Goal: Task Accomplishment & Management: Manage account settings

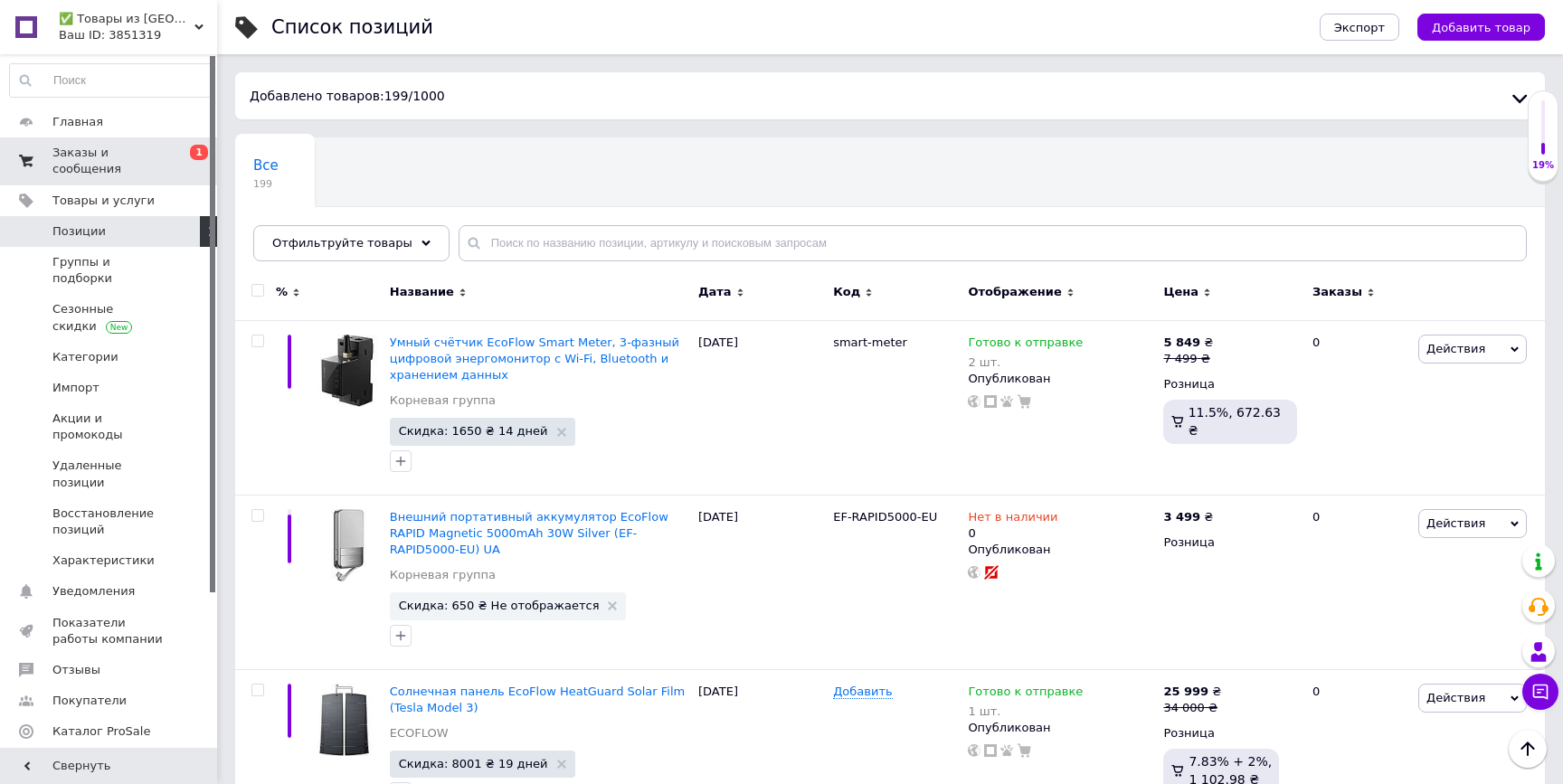
scroll to position [1436, 0]
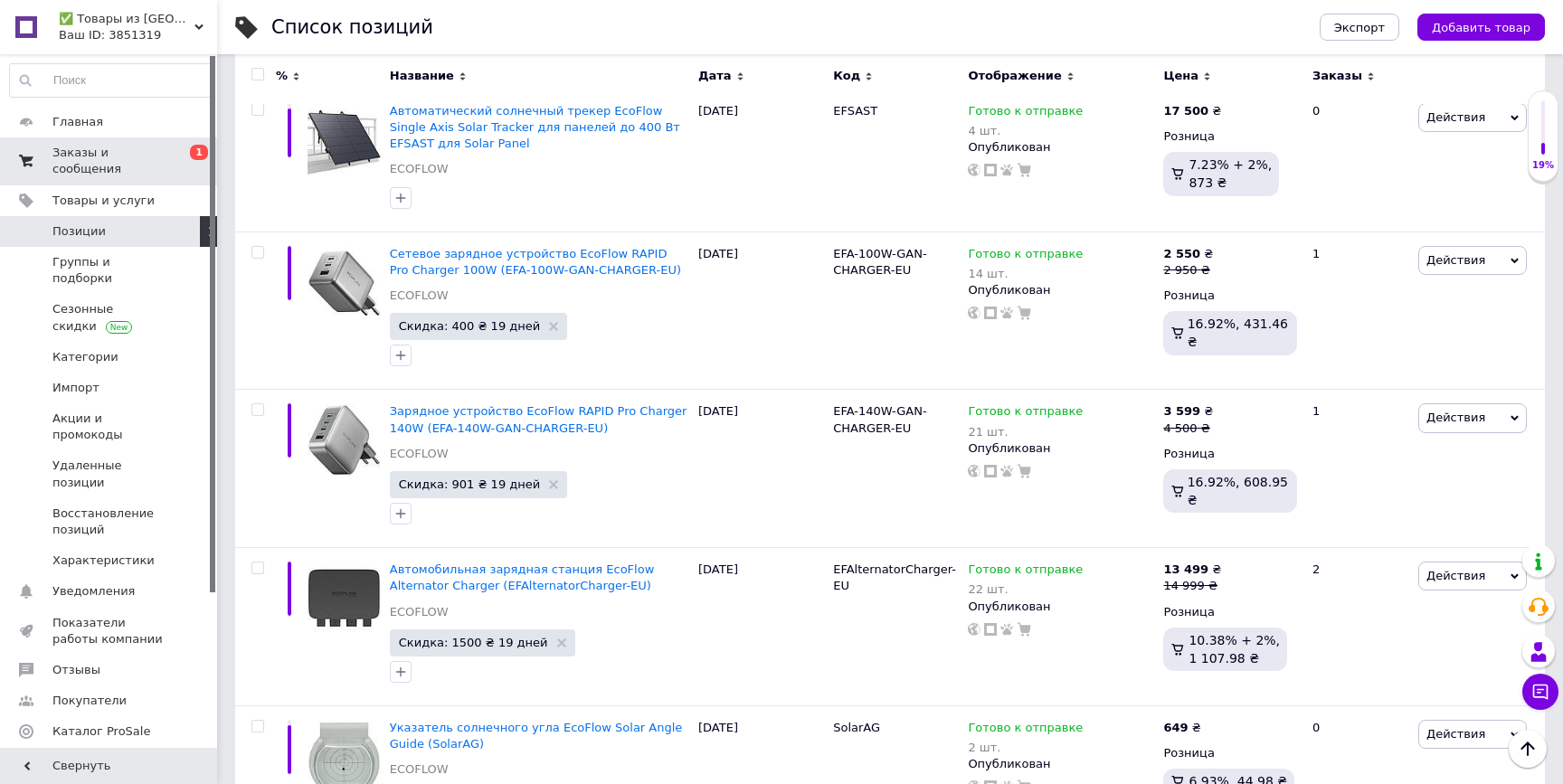
click at [144, 147] on span "Заказы и сообщения" at bounding box center [110, 161] width 114 height 33
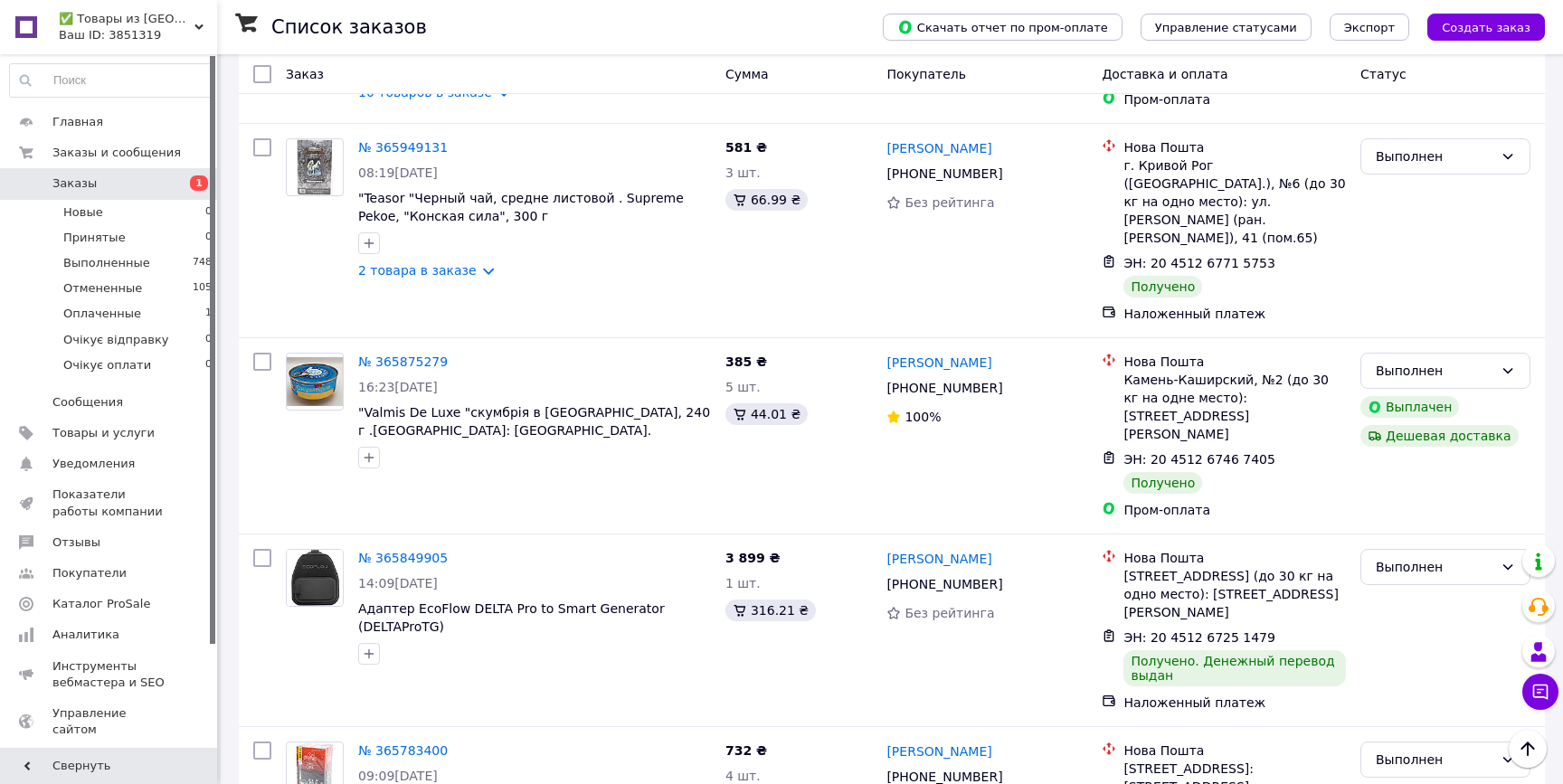
scroll to position [998, 0]
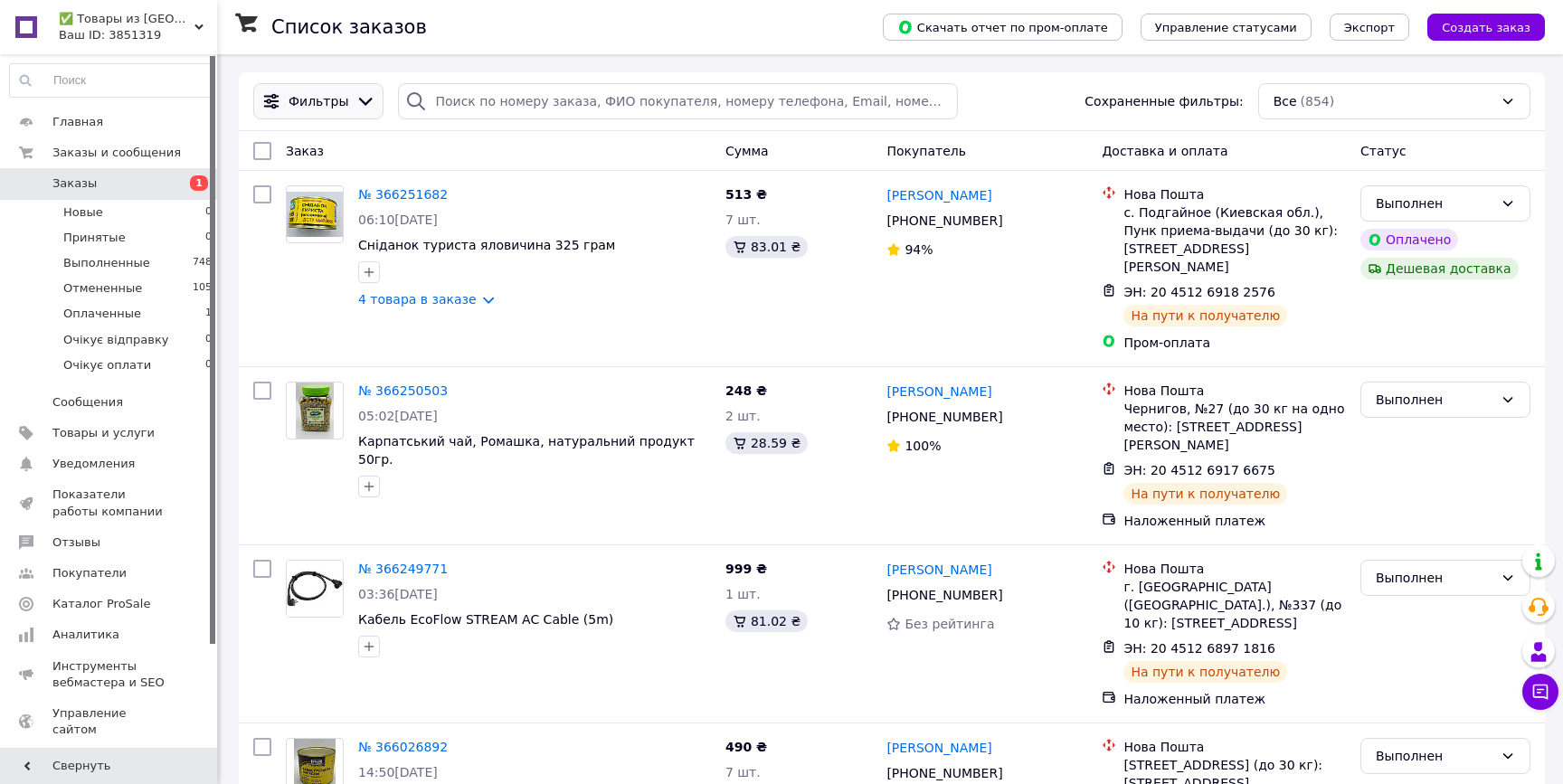
click at [317, 89] on div "Фильтры" at bounding box center [318, 101] width 130 height 36
click at [356, 100] on icon at bounding box center [366, 101] width 20 height 20
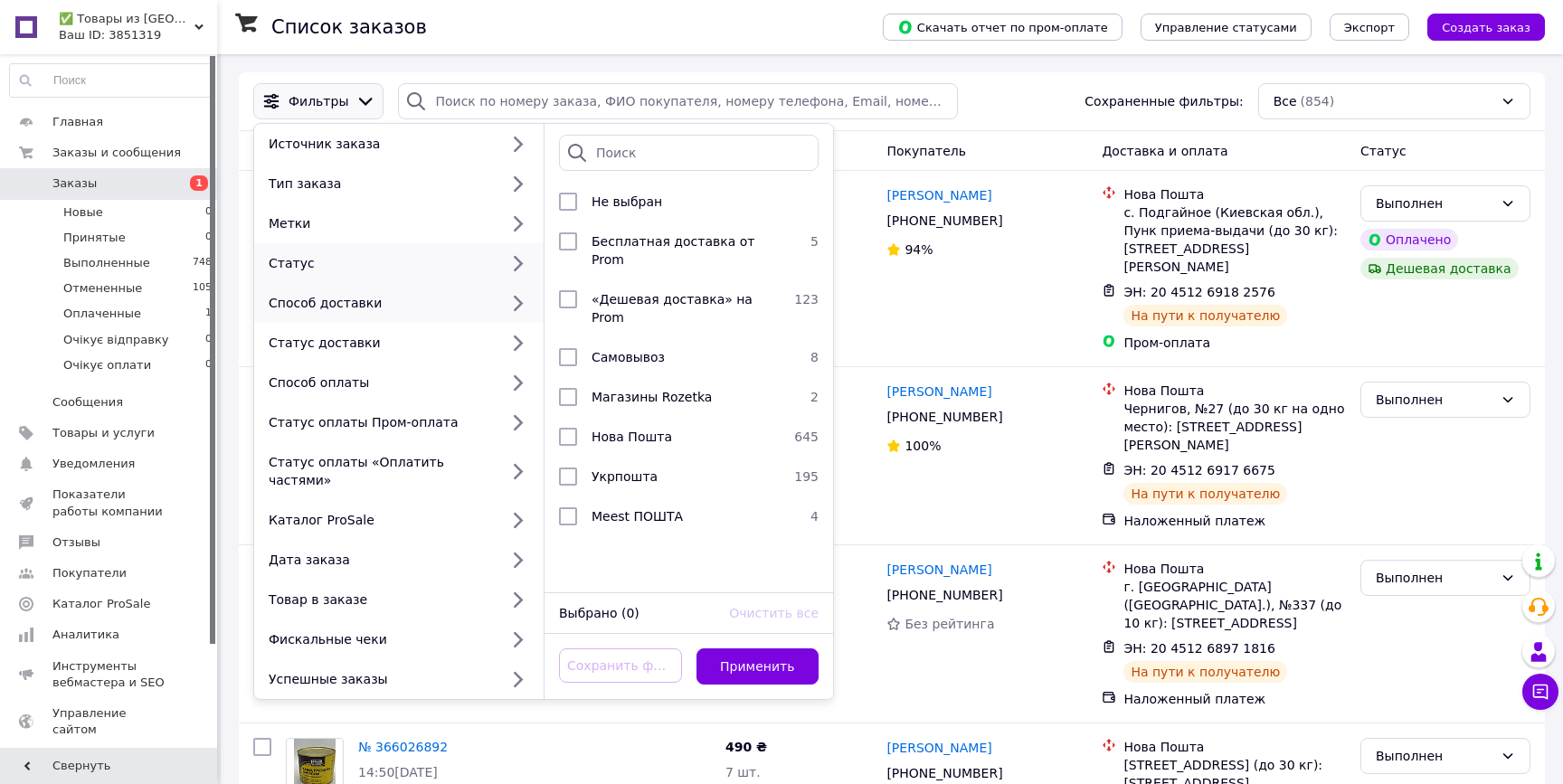
click at [480, 260] on div "Статус" at bounding box center [380, 263] width 237 height 18
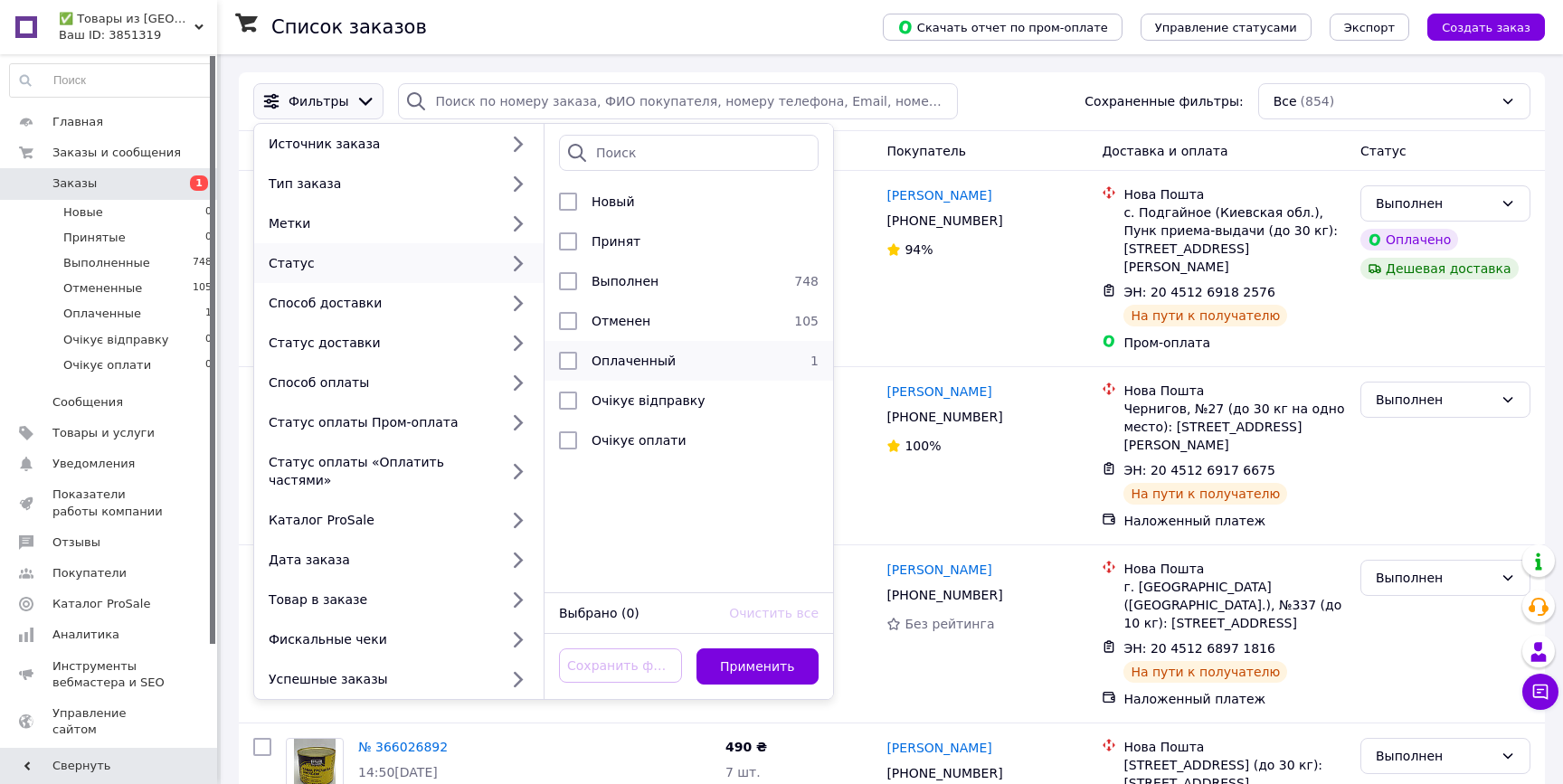
click at [576, 359] on input "checkbox" at bounding box center [567, 361] width 18 height 18
checkbox input "true"
click at [772, 648] on button "Применить" at bounding box center [757, 666] width 123 height 36
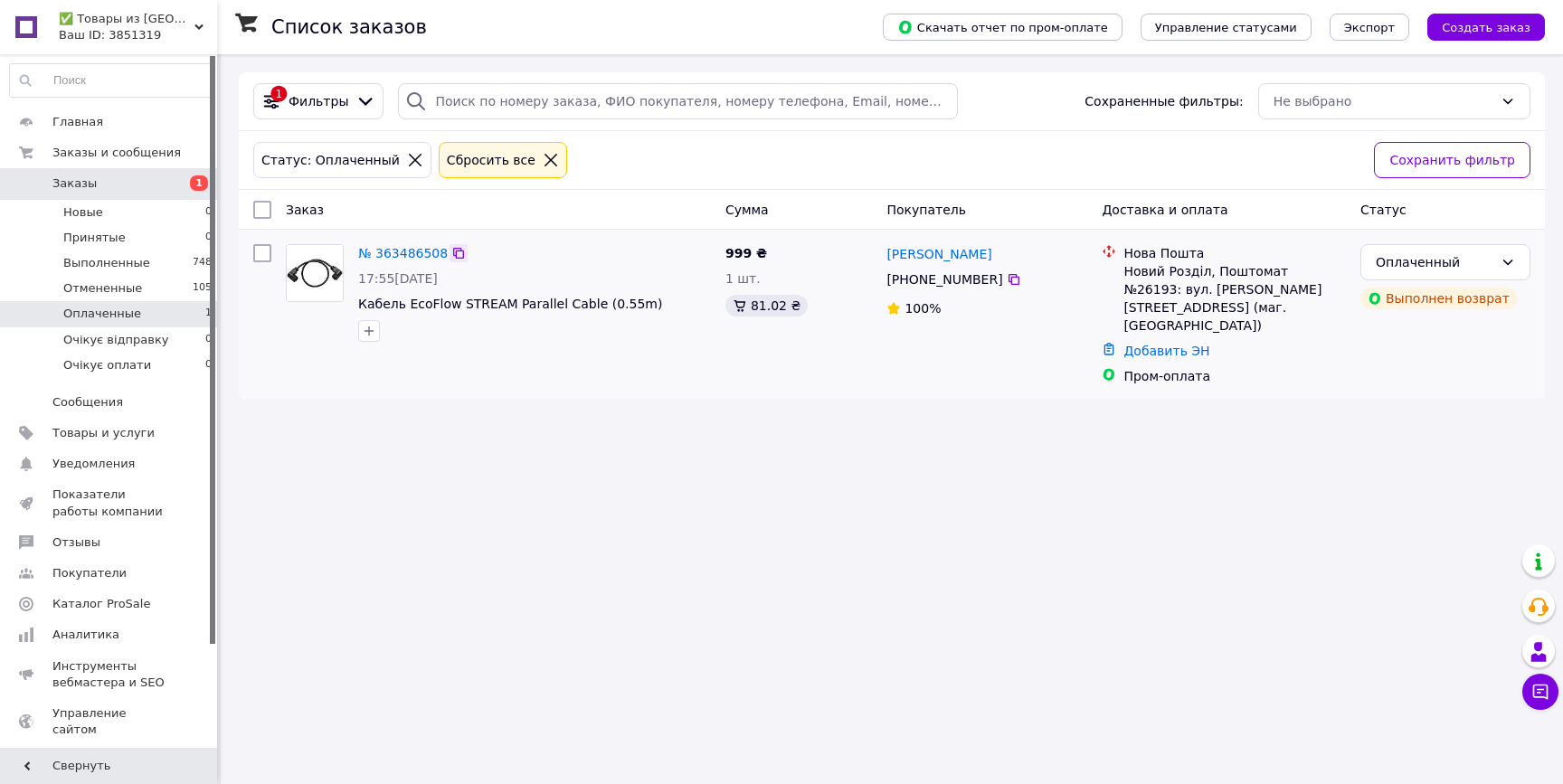
click at [462, 255] on icon at bounding box center [458, 253] width 15 height 15
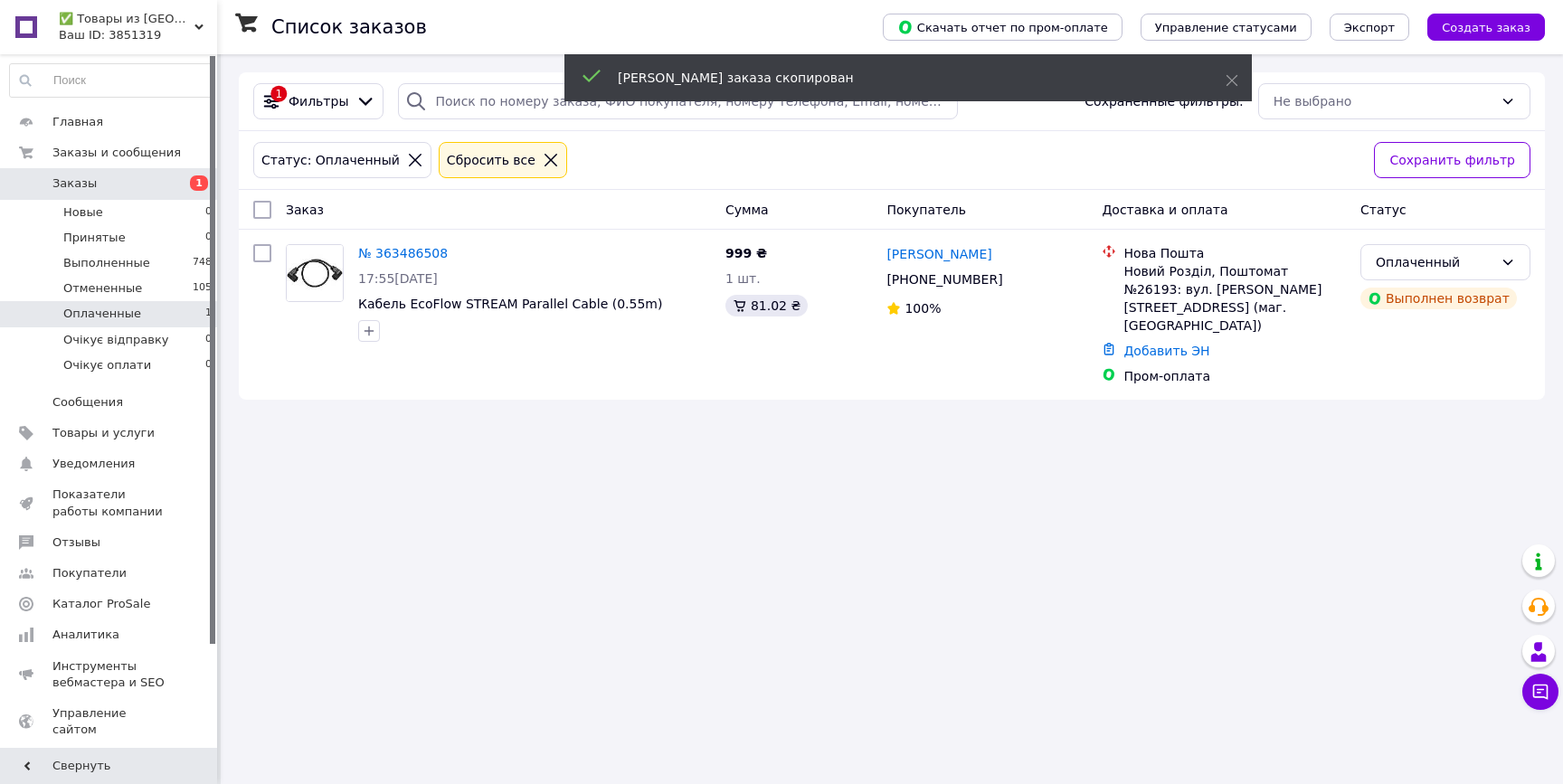
click at [153, 195] on link "Заказы 1" at bounding box center [111, 183] width 222 height 31
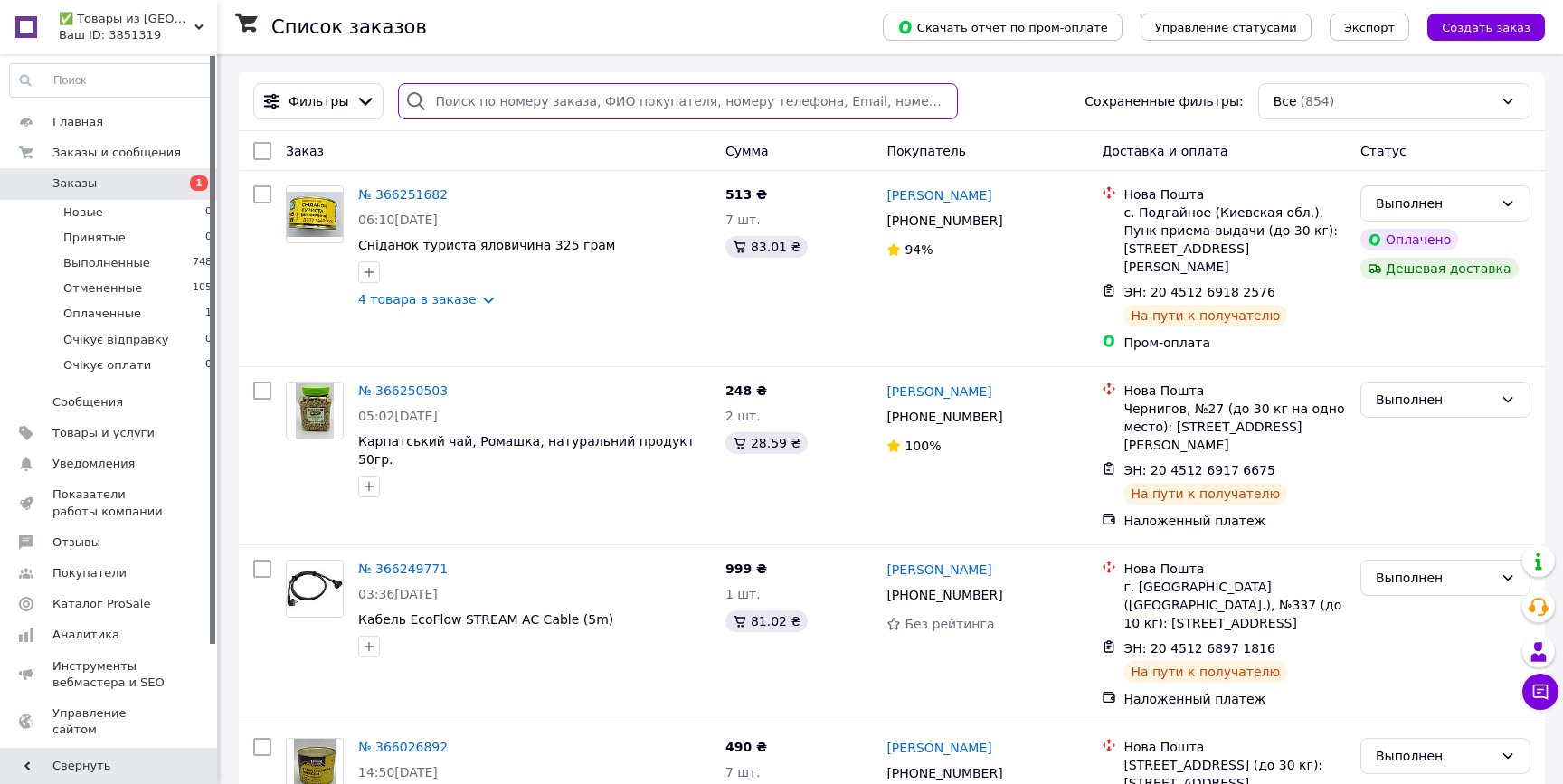
click at [490, 92] on input "search" at bounding box center [677, 101] width 559 height 36
paste input "363486508"
type input "363486508"
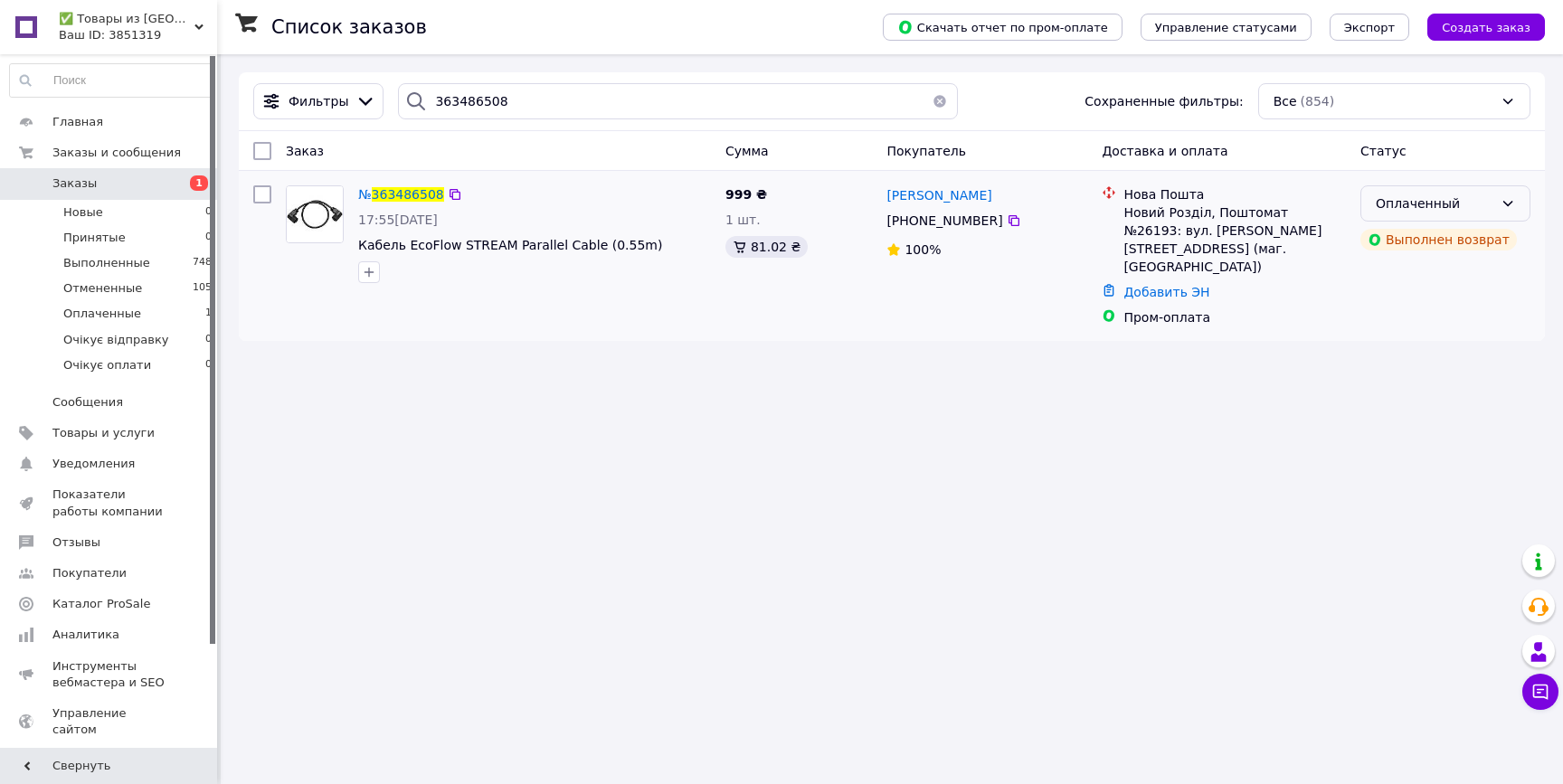
click at [1443, 198] on div "Оплаченный" at bounding box center [1434, 204] width 117 height 20
click at [1250, 397] on div "Список заказов Скачать отчет по пром-оплате Управление статусами Экспорт Создат…" at bounding box center [892, 392] width 1342 height 784
click at [1509, 205] on icon at bounding box center [1508, 204] width 10 height 6
click at [1256, 406] on div "Список заказов Скачать отчет по пром-оплате Управление статусами Экспорт Создат…" at bounding box center [892, 392] width 1342 height 784
click at [1504, 213] on div "Оплаченный" at bounding box center [1445, 203] width 170 height 36
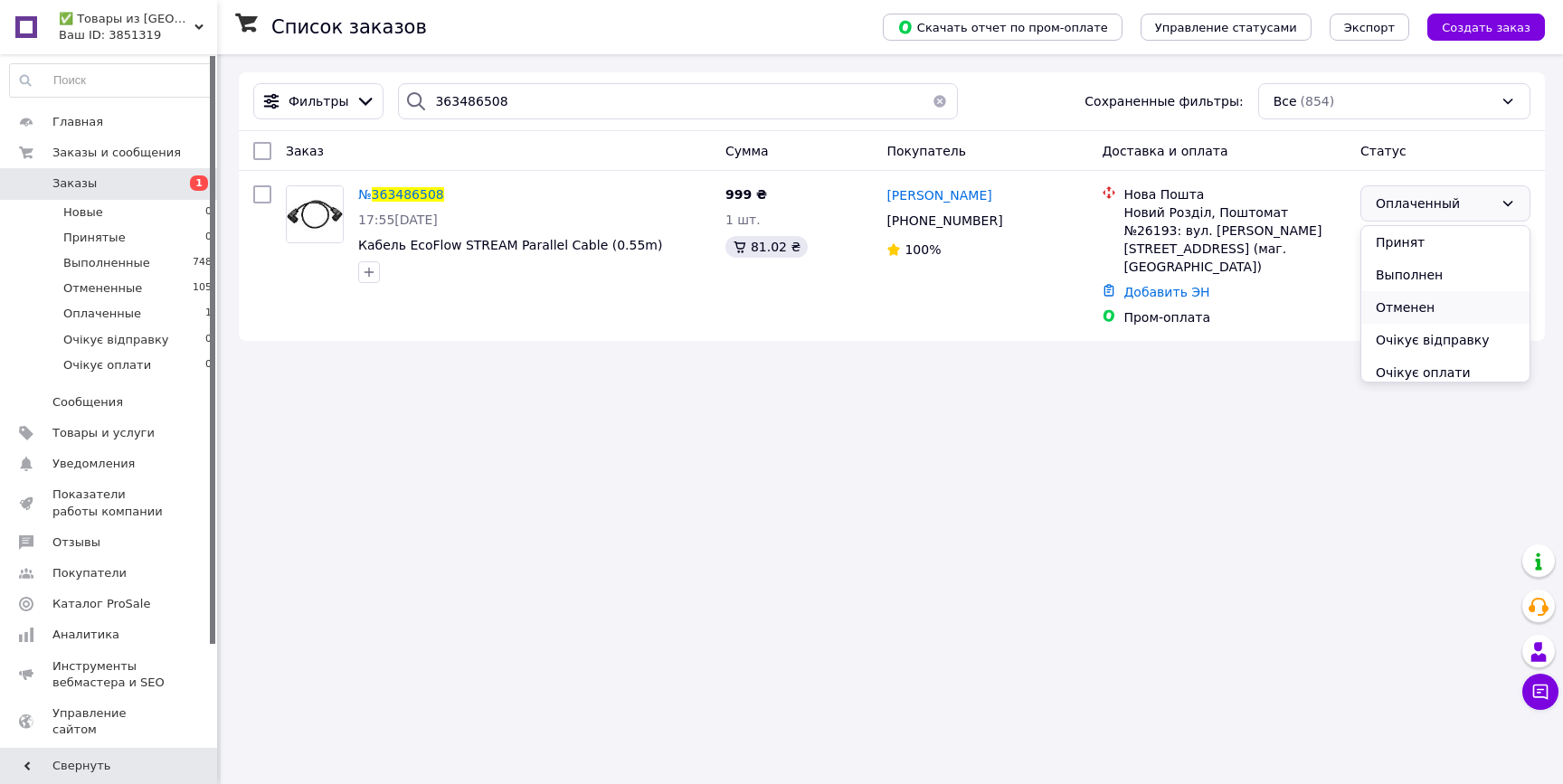
click at [1457, 310] on li "Отменен" at bounding box center [1445, 307] width 168 height 33
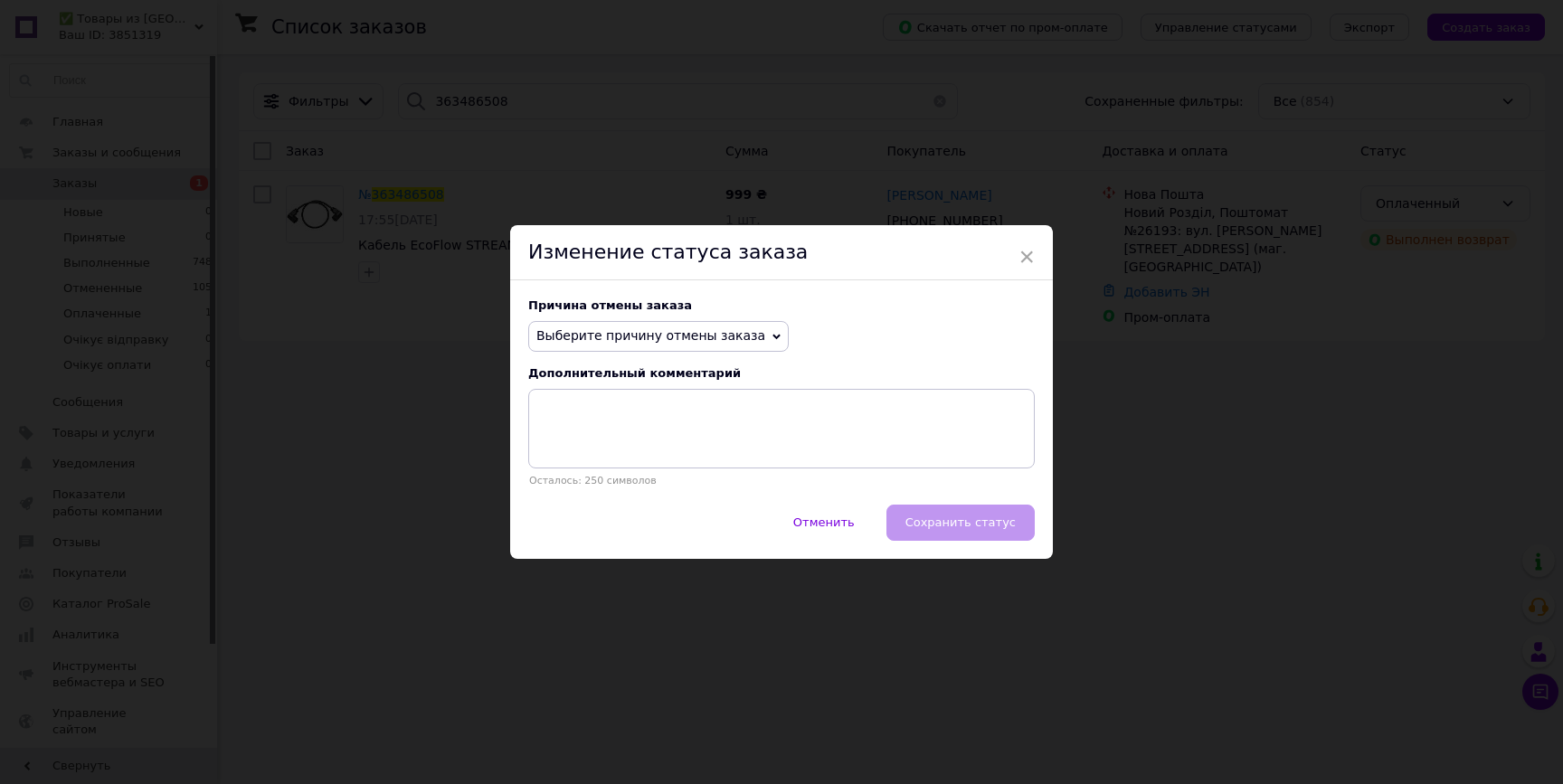
click at [717, 343] on span "Выберите причину отмены заказа" at bounding box center [658, 336] width 261 height 31
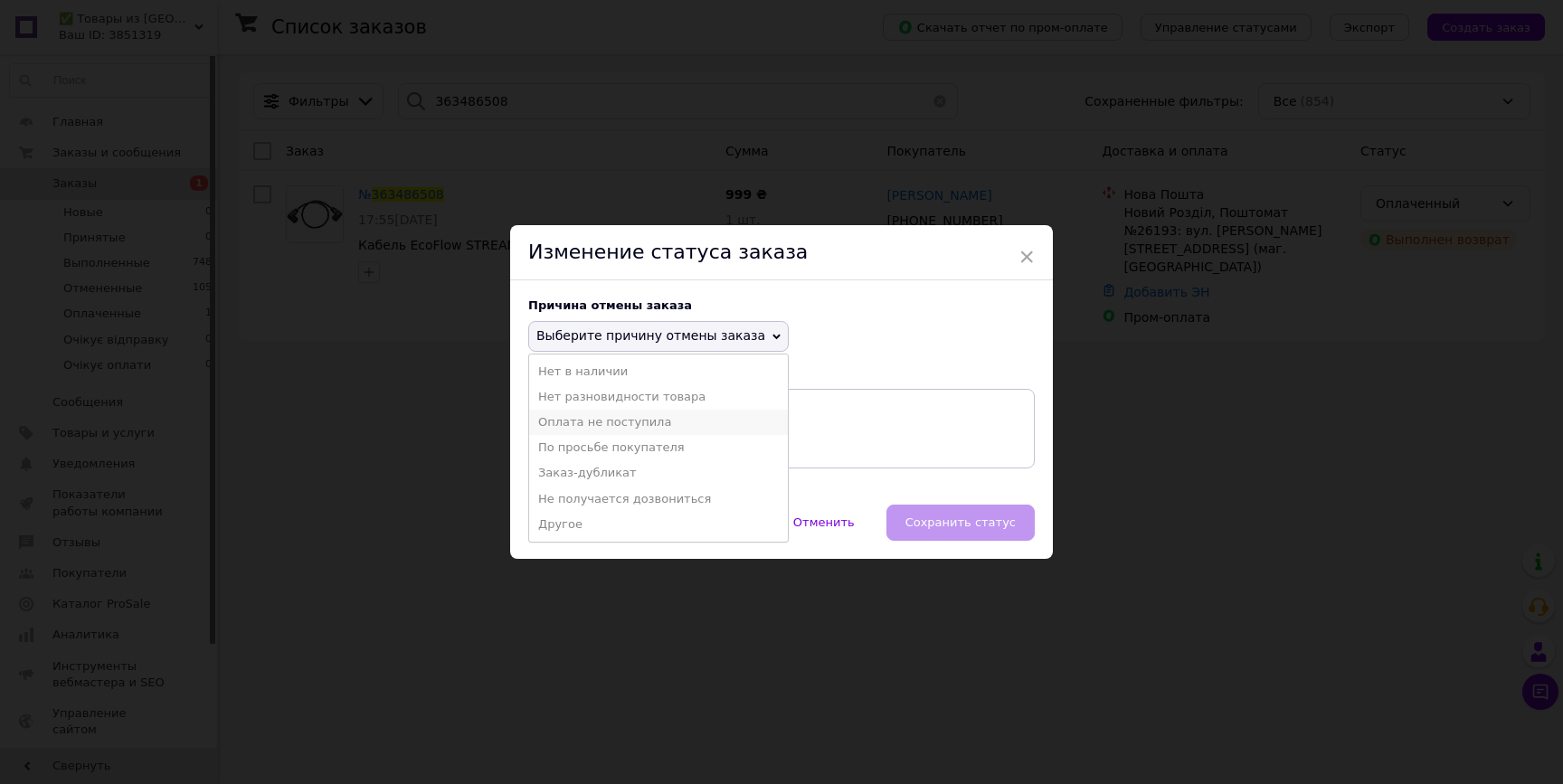
click at [686, 425] on li "Оплата не поступила" at bounding box center [658, 422] width 259 height 25
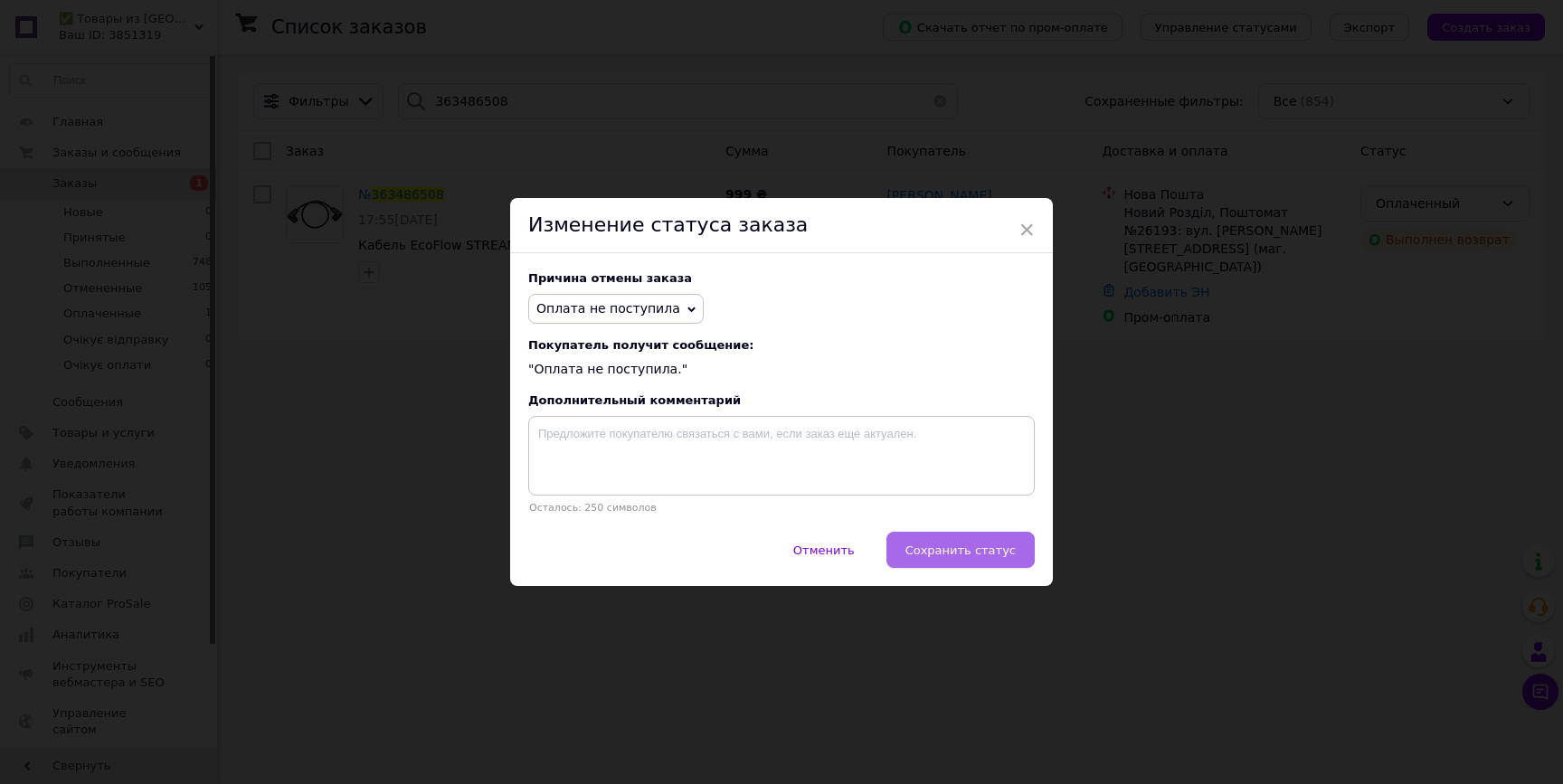
click at [918, 557] on button "Сохранить статус" at bounding box center [960, 549] width 148 height 36
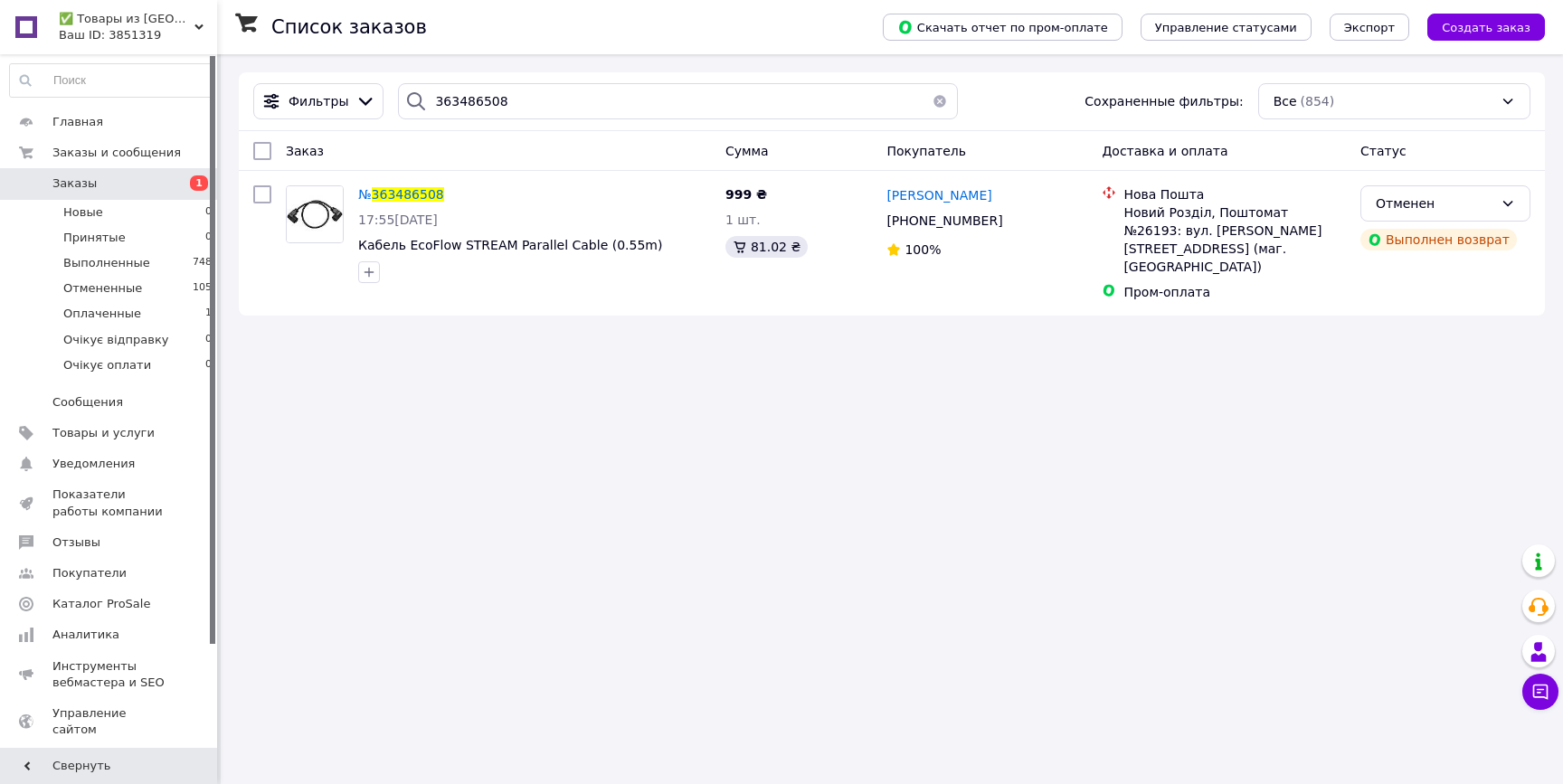
click at [147, 190] on span "Заказы" at bounding box center [110, 183] width 114 height 16
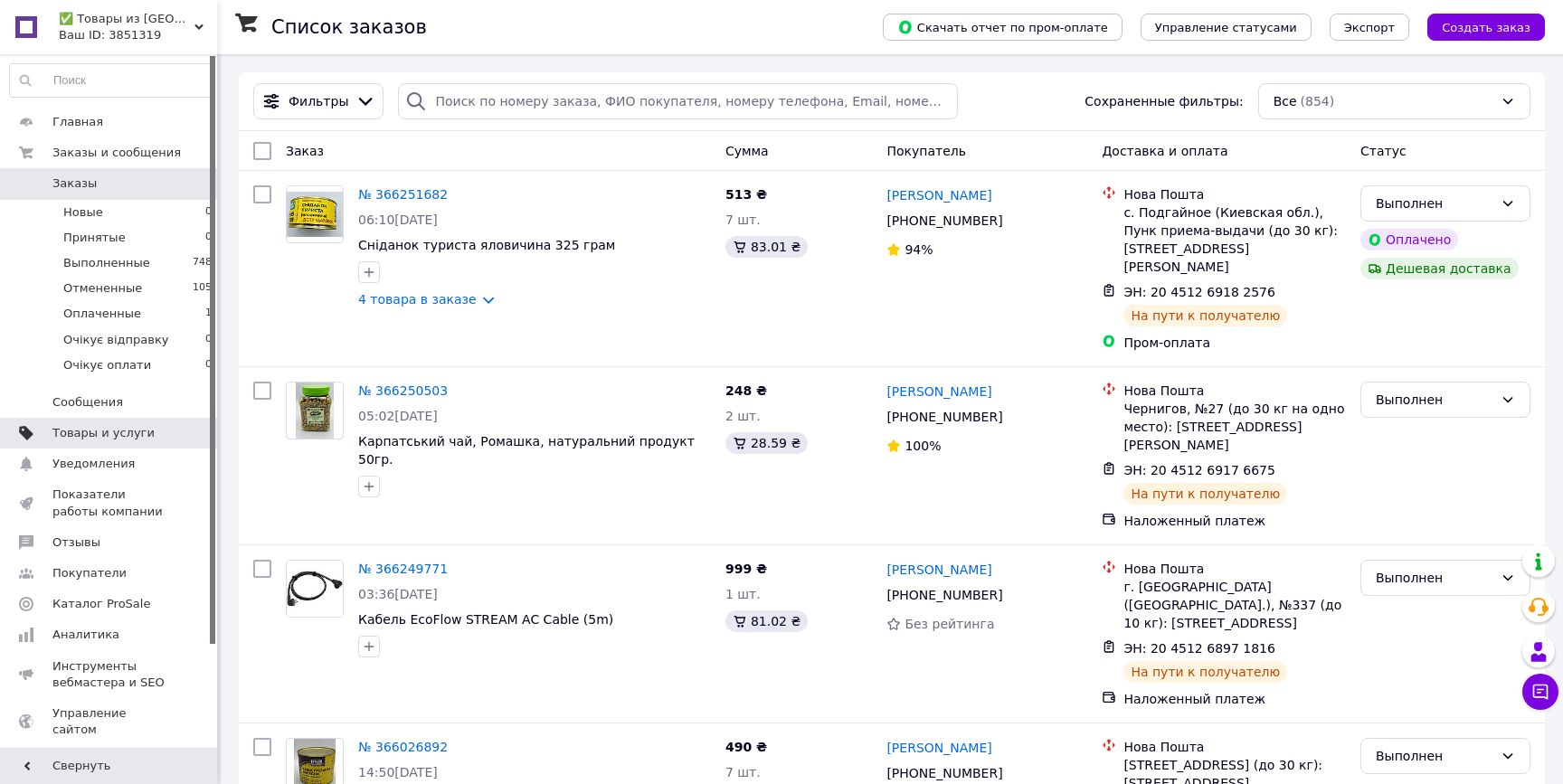
click at [176, 425] on span at bounding box center [192, 432] width 49 height 16
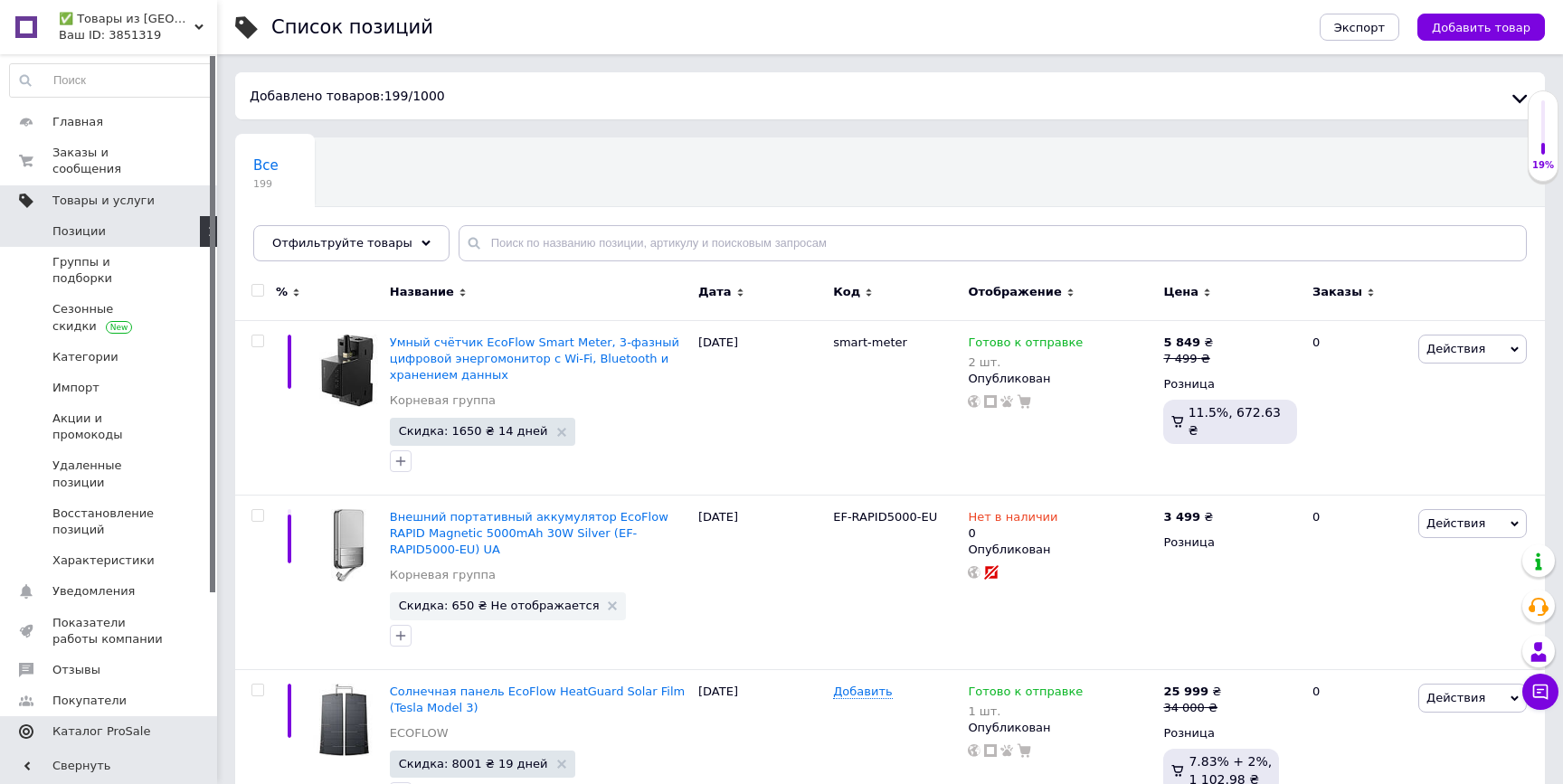
click at [107, 723] on span "Каталог ProSale" at bounding box center [101, 731] width 98 height 16
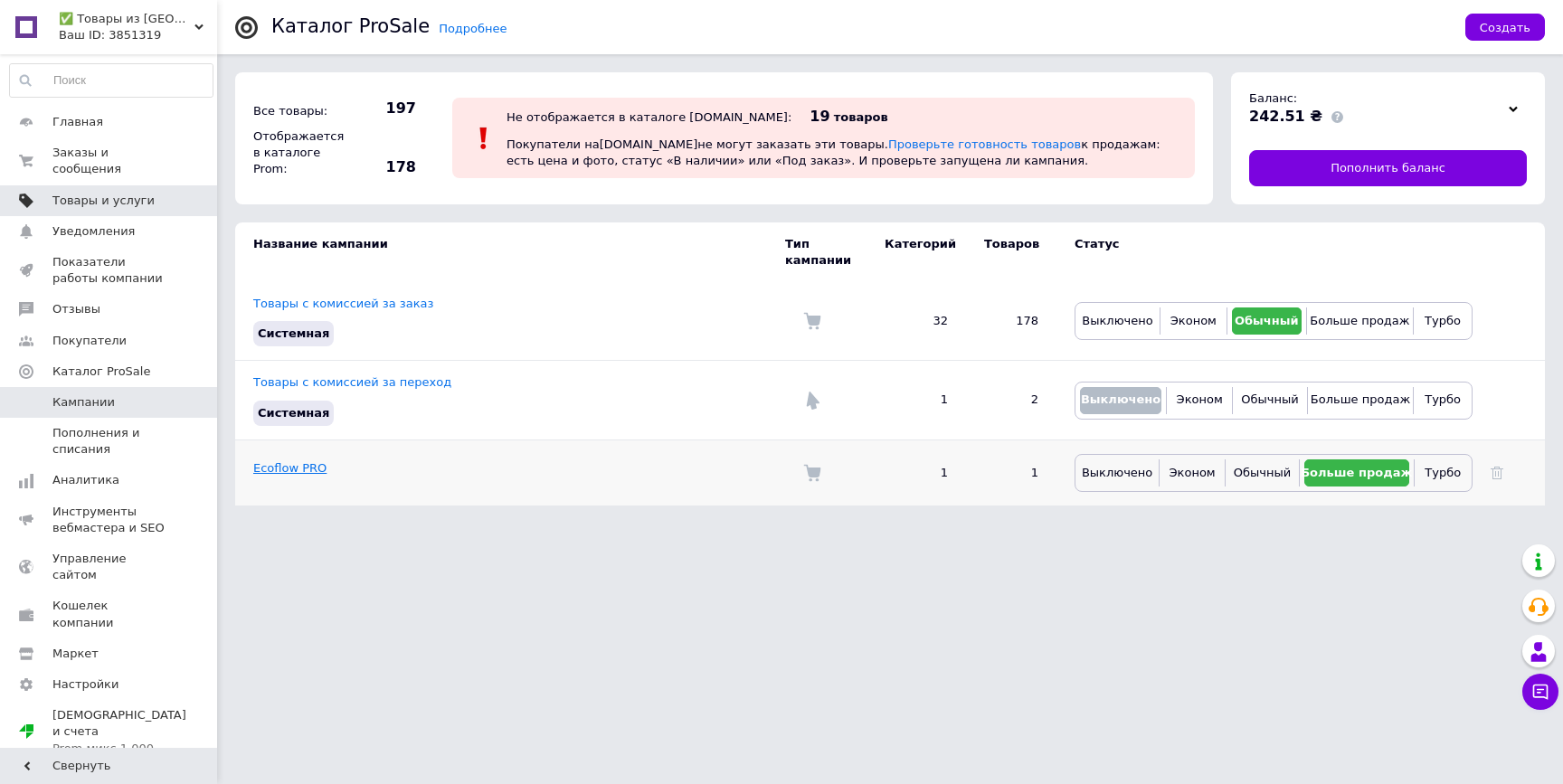
click at [310, 464] on link "Ecoflow PRO" at bounding box center [290, 468] width 74 height 14
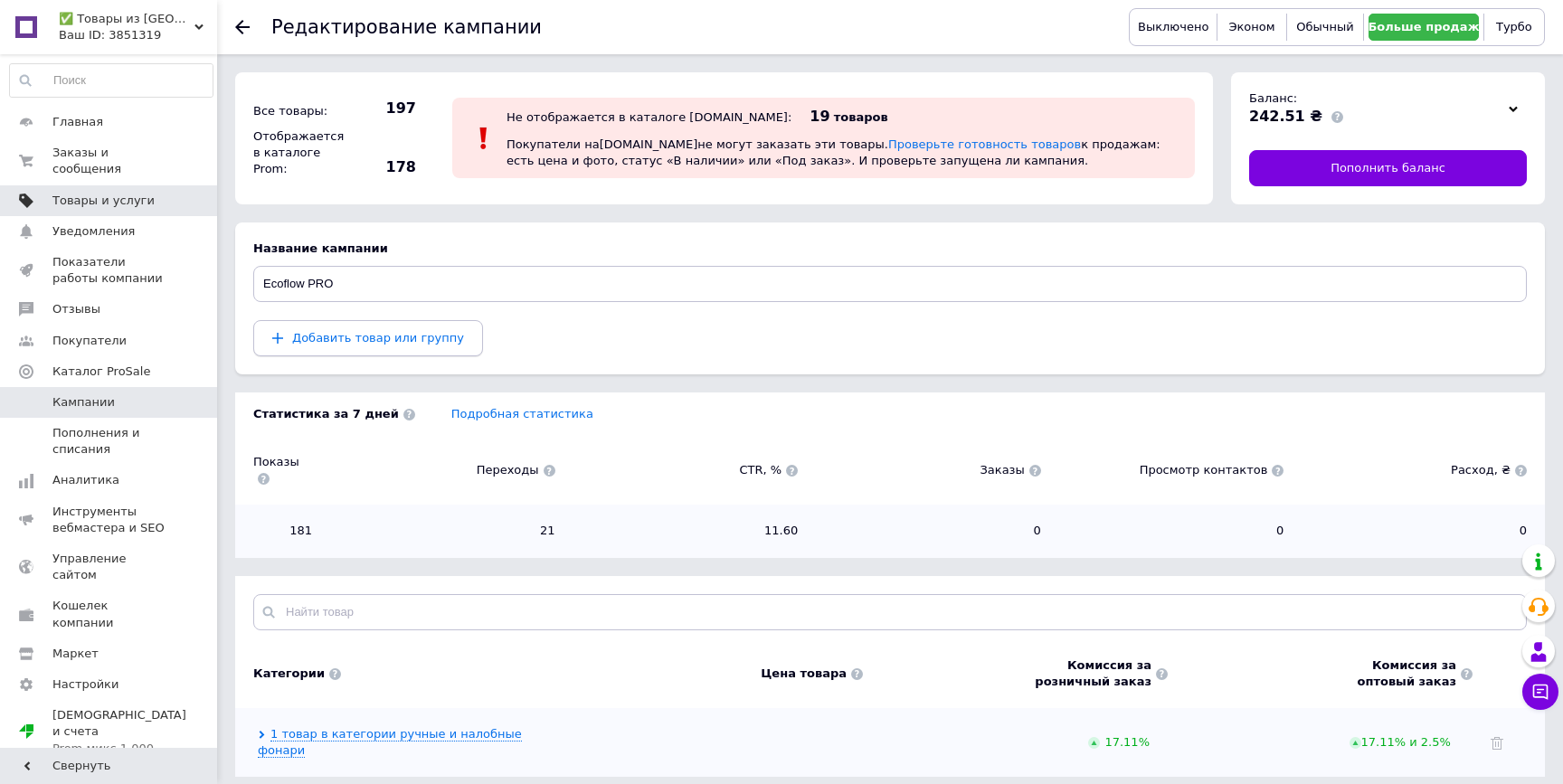
click at [433, 345] on span "Добавить товар или группу" at bounding box center [368, 337] width 192 height 16
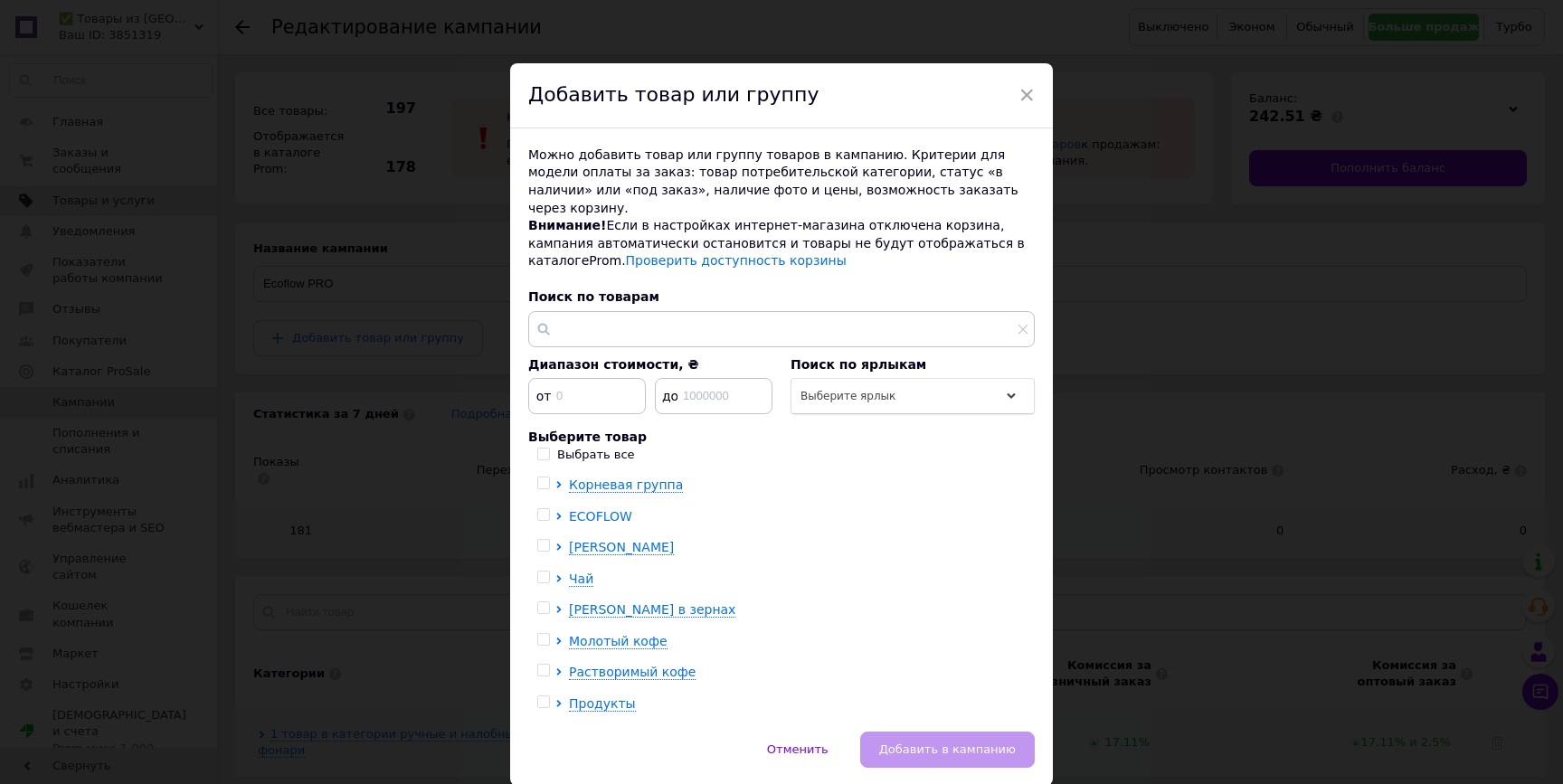
click at [558, 513] on icon at bounding box center [558, 516] width 7 height 7
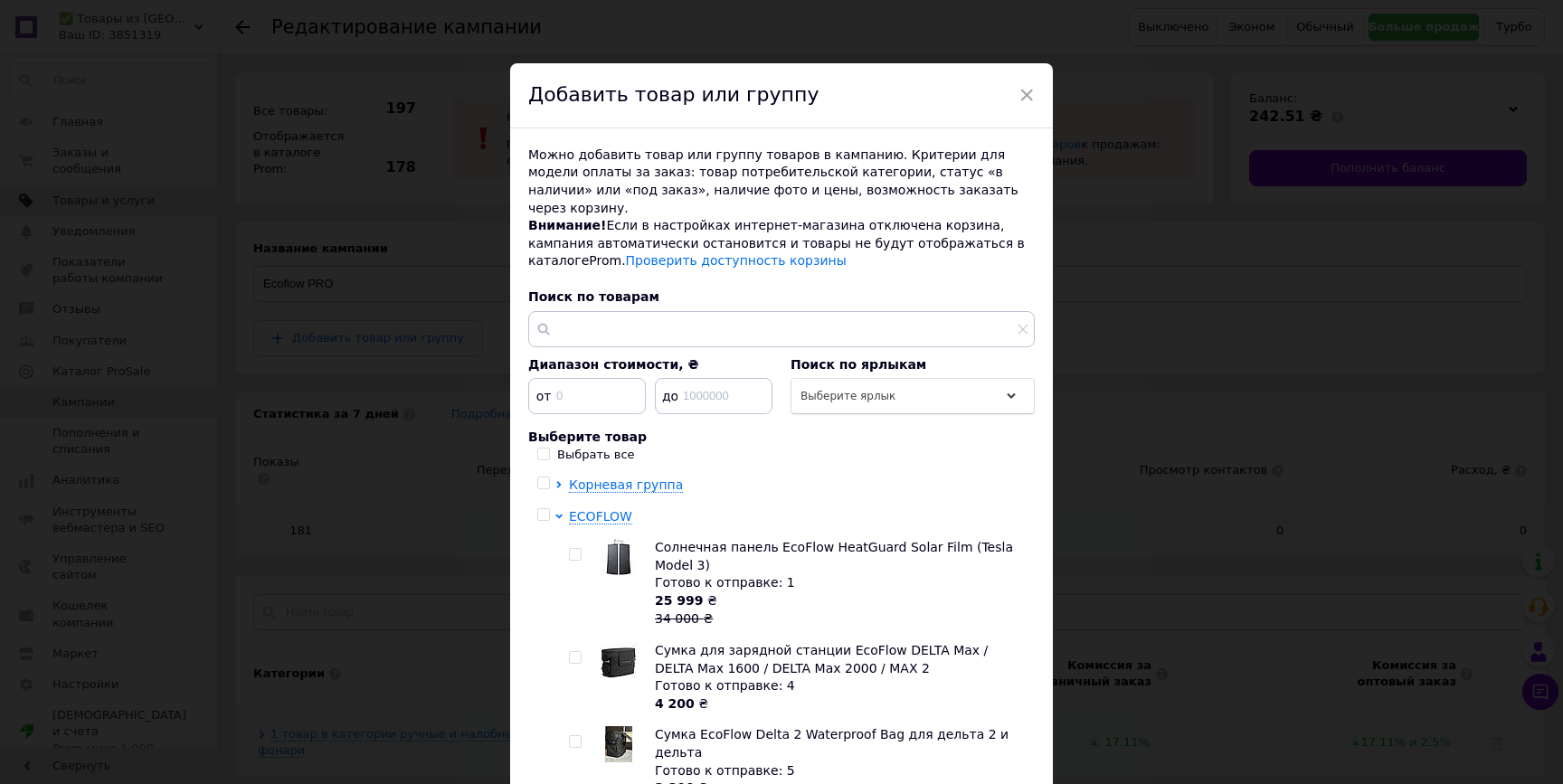
click at [570, 549] on input "checkbox" at bounding box center [575, 554] width 12 height 12
checkbox input "true"
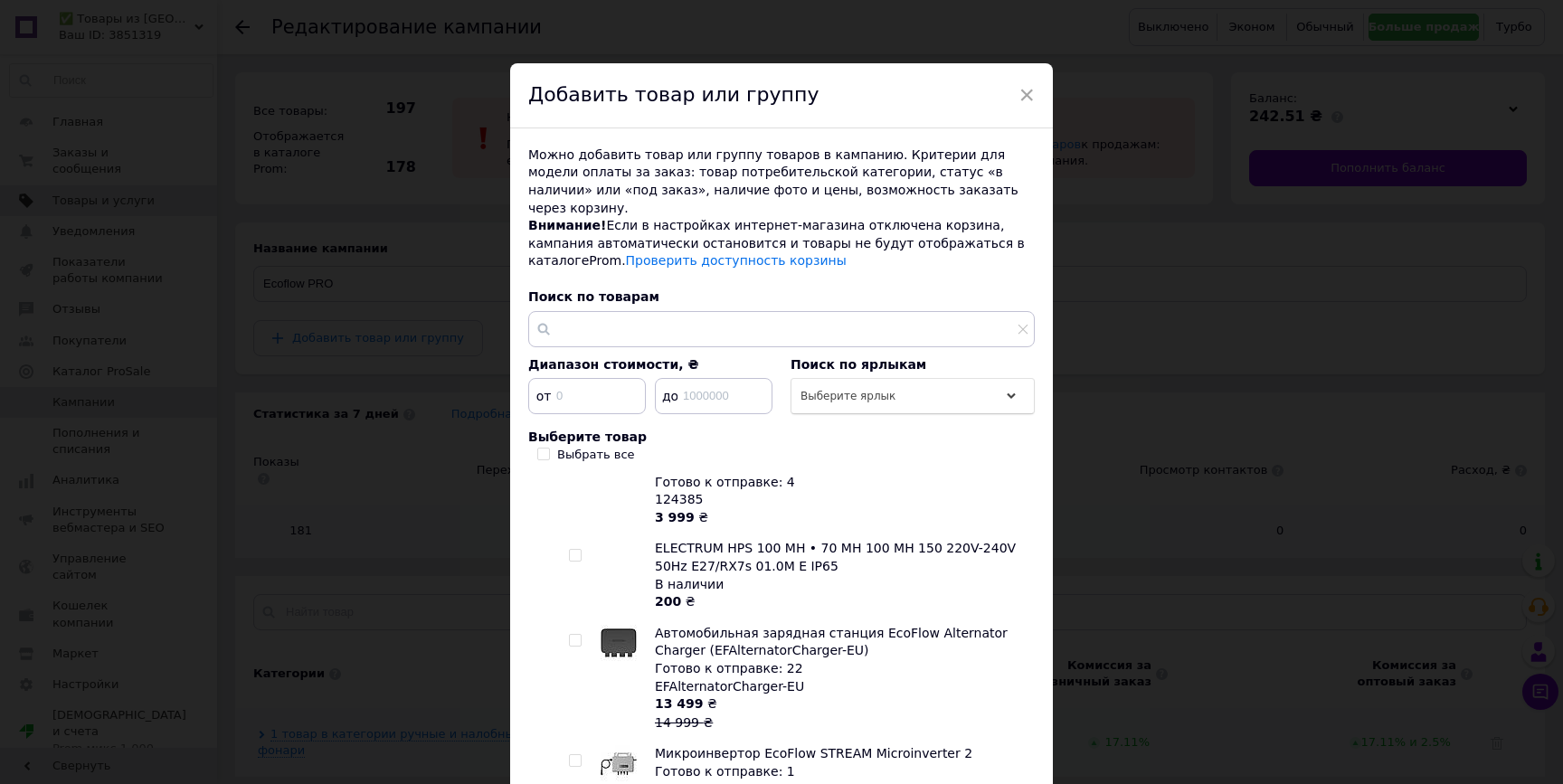
scroll to position [1063, 0]
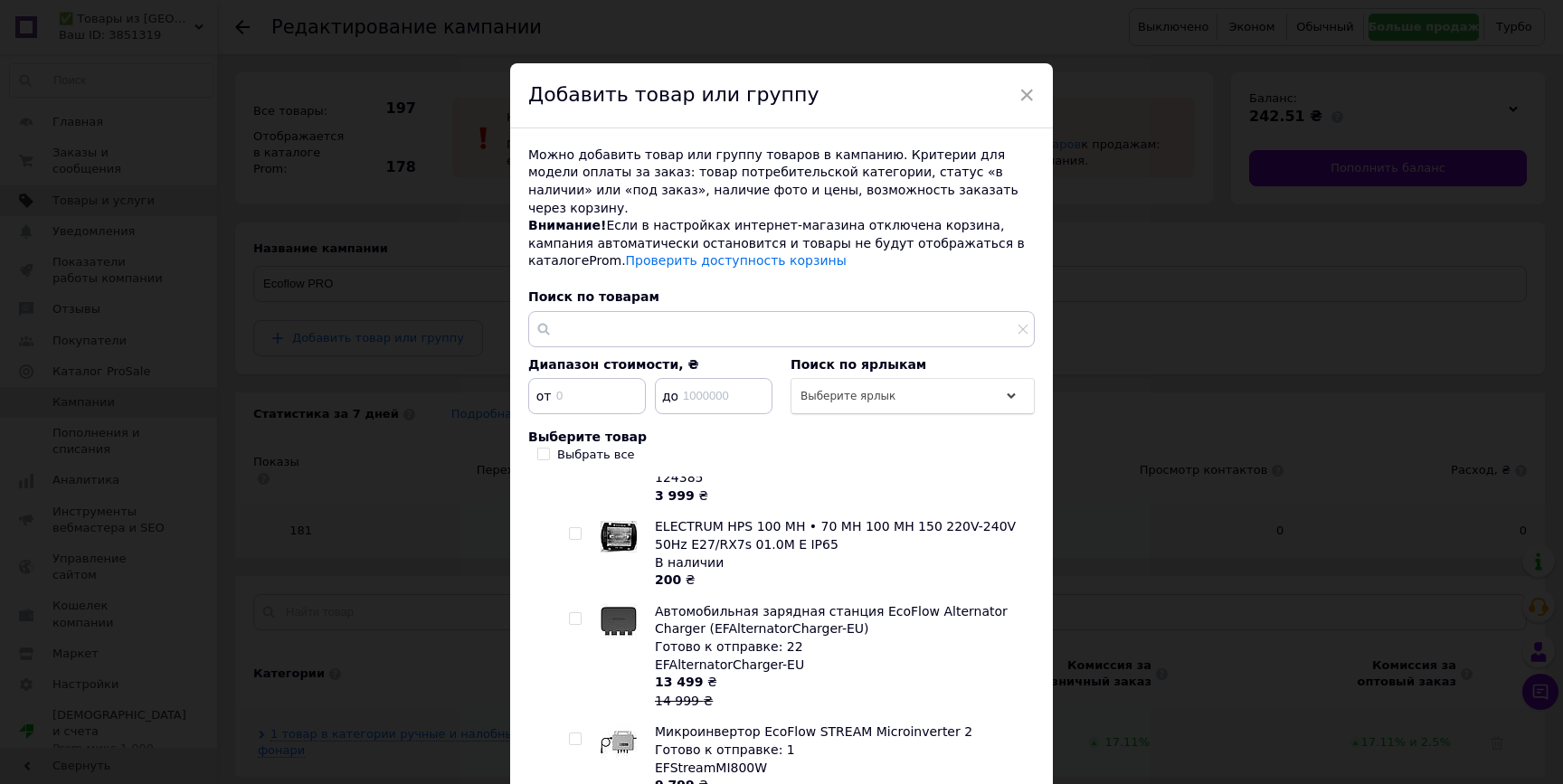
click at [569, 612] on input "checkbox" at bounding box center [575, 618] width 12 height 12
checkbox input "true"
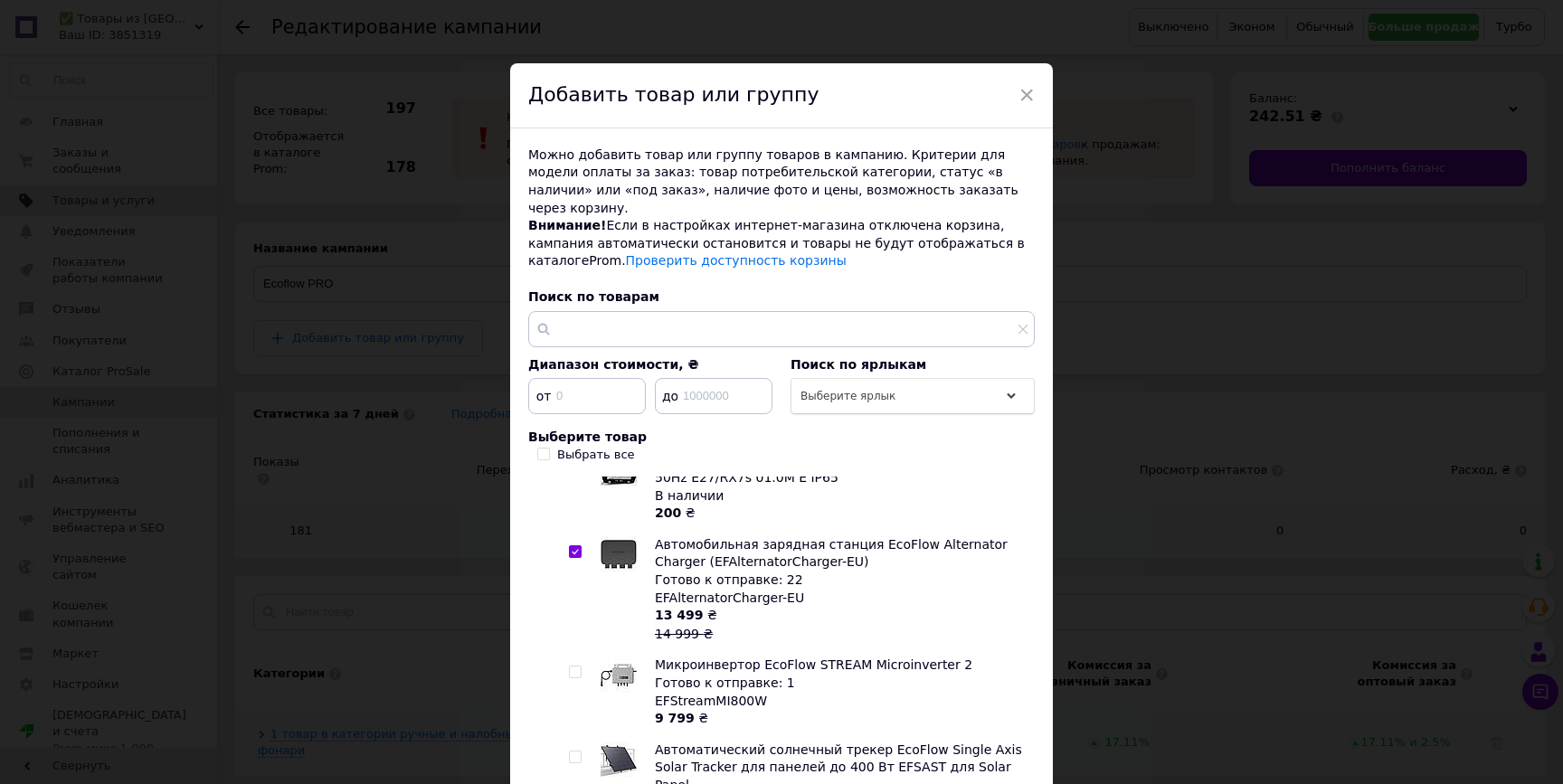
scroll to position [1145, 0]
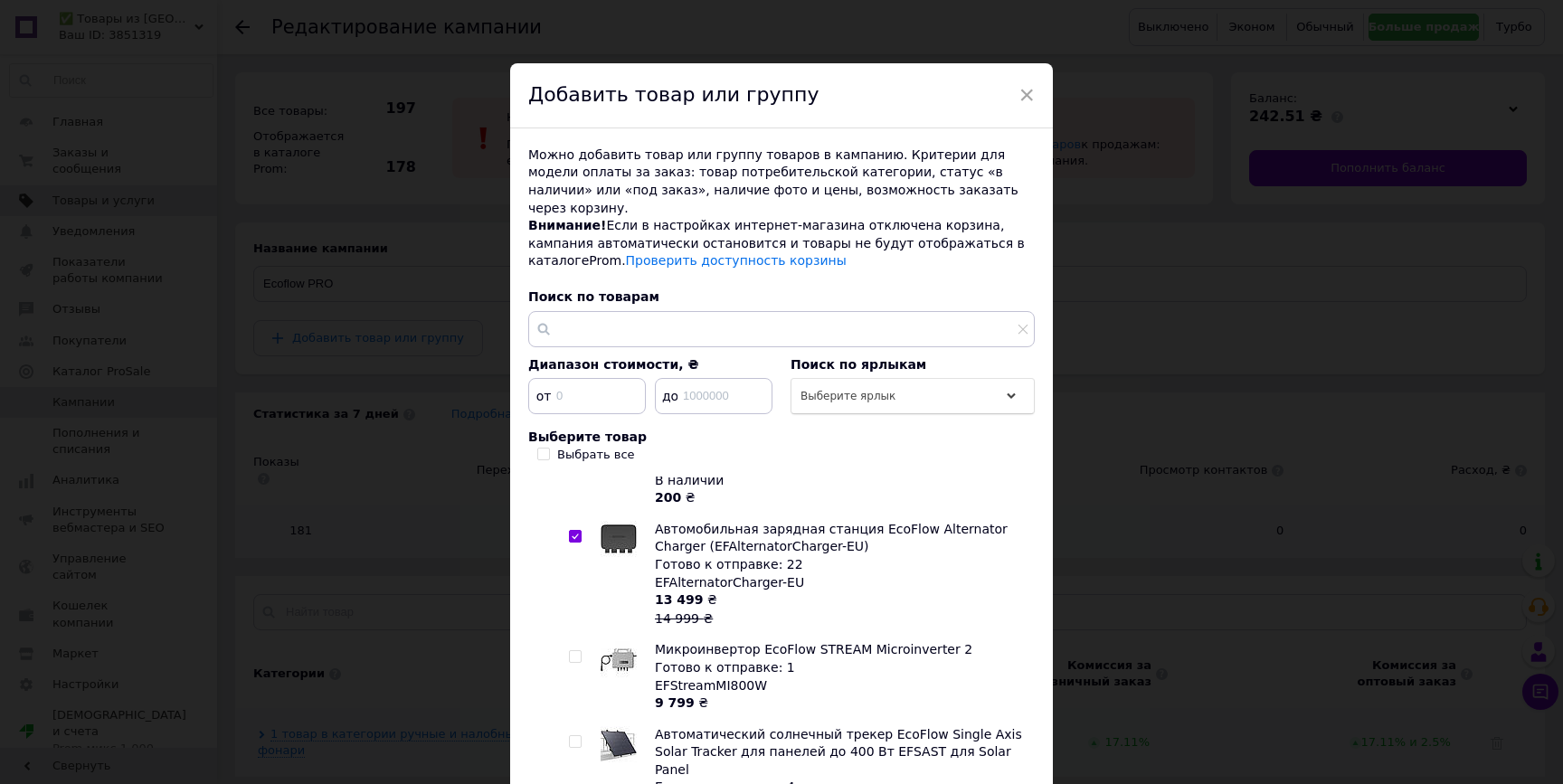
click at [576, 650] on input "checkbox" at bounding box center [575, 656] width 12 height 12
checkbox input "true"
click at [578, 735] on span at bounding box center [575, 740] width 13 height 13
click at [578, 736] on input "checkbox" at bounding box center [575, 741] width 12 height 12
checkbox input "true"
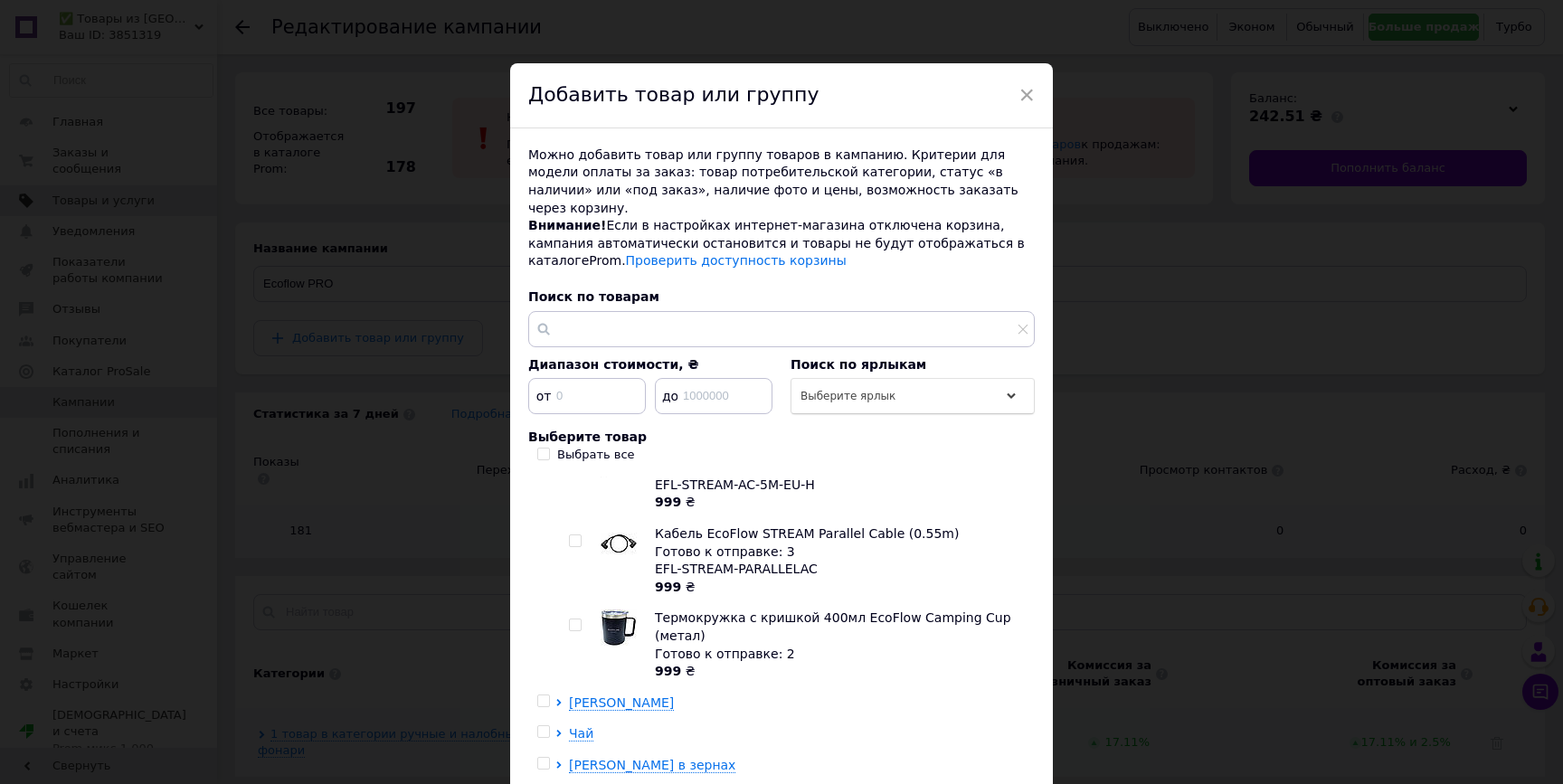
scroll to position [144, 0]
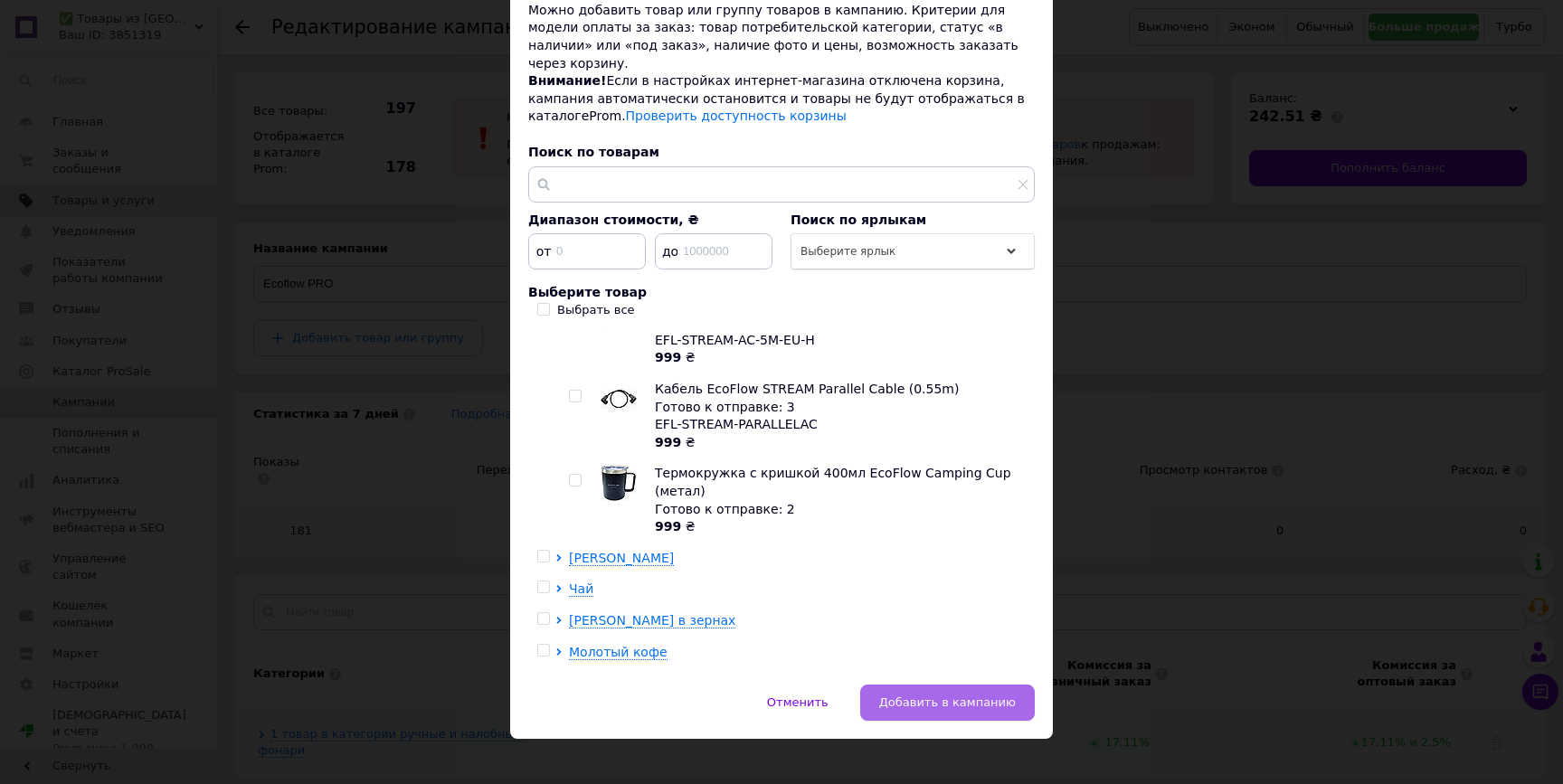
click at [936, 684] on button "Добавить в кампанию" at bounding box center [947, 702] width 175 height 36
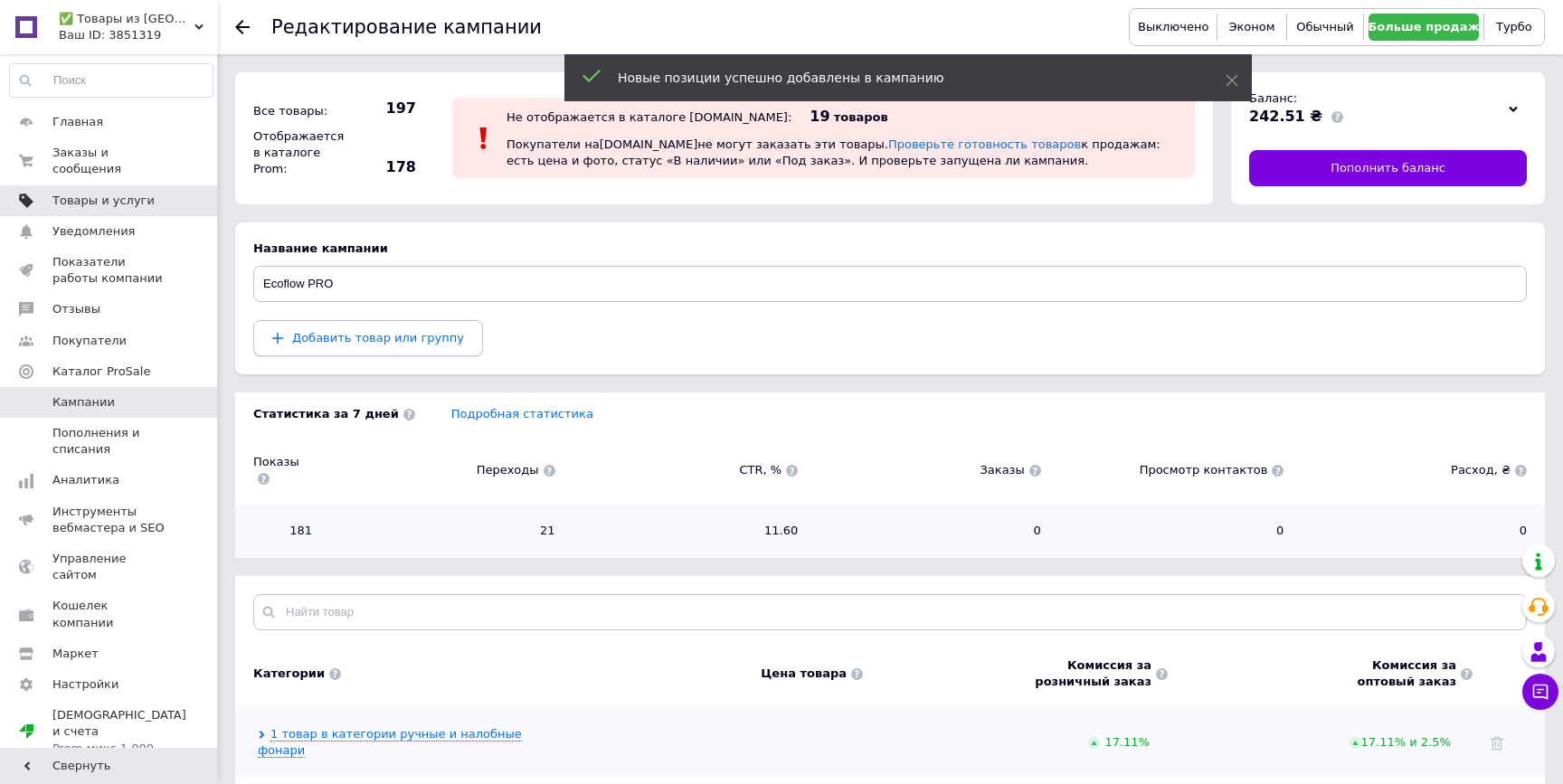
click at [407, 349] on button "Добавить товар или группу" at bounding box center [367, 337] width 230 height 36
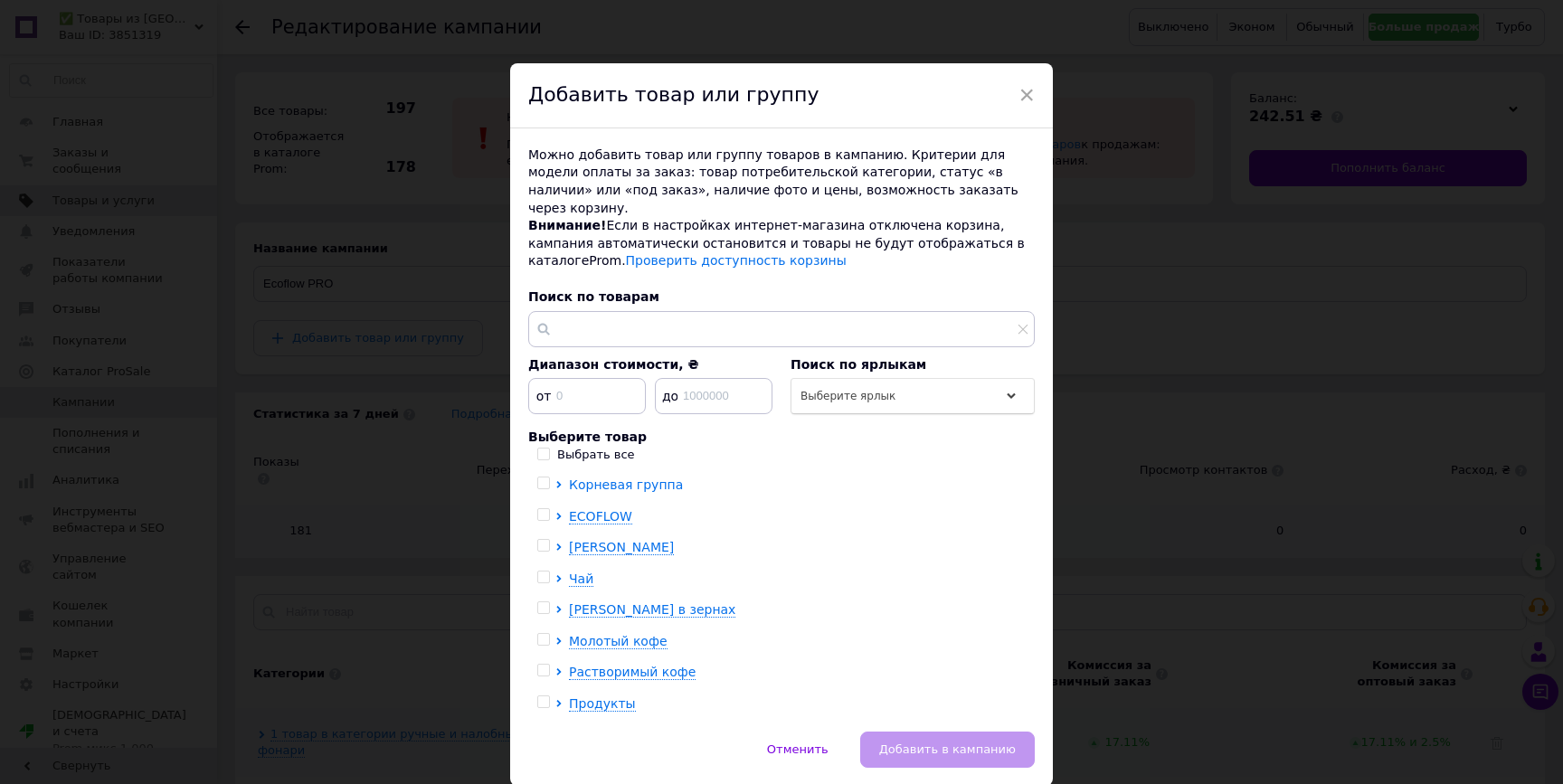
click at [569, 477] on span "Корневая группа" at bounding box center [626, 484] width 114 height 15
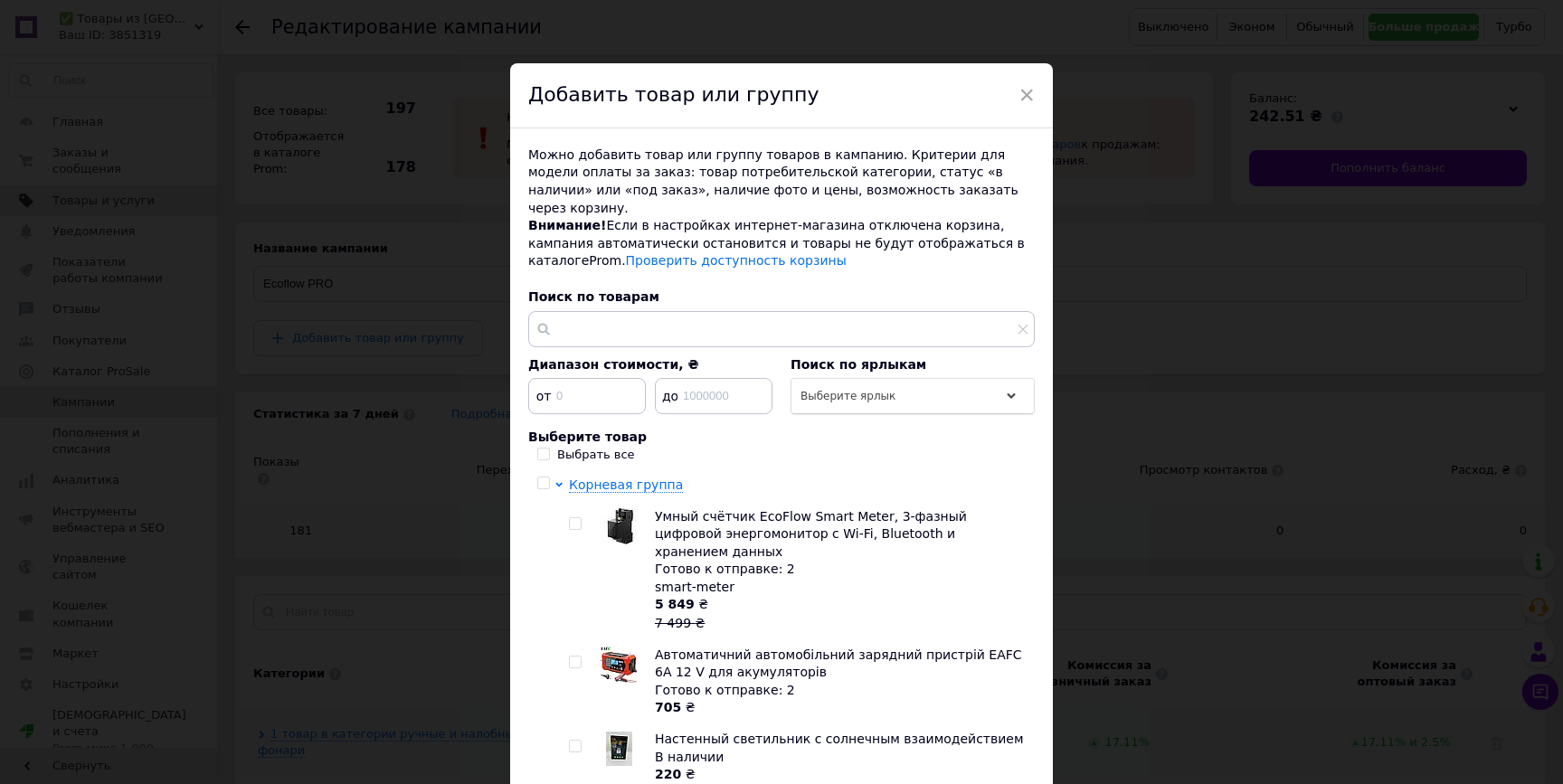
click at [575, 517] on input "checkbox" at bounding box center [575, 523] width 12 height 12
checkbox input "true"
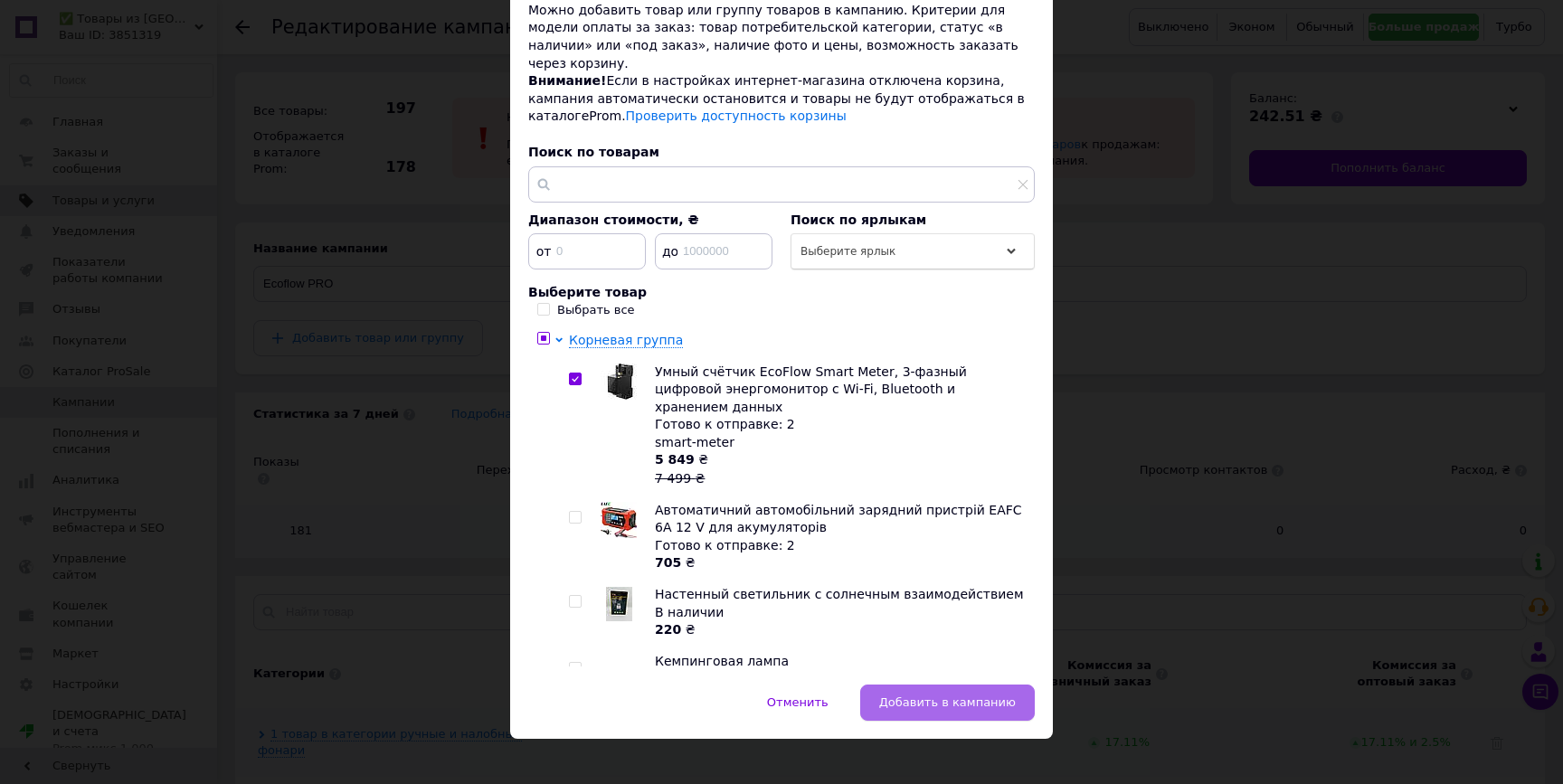
click at [927, 701] on button "Добавить в кампанию" at bounding box center [947, 702] width 175 height 36
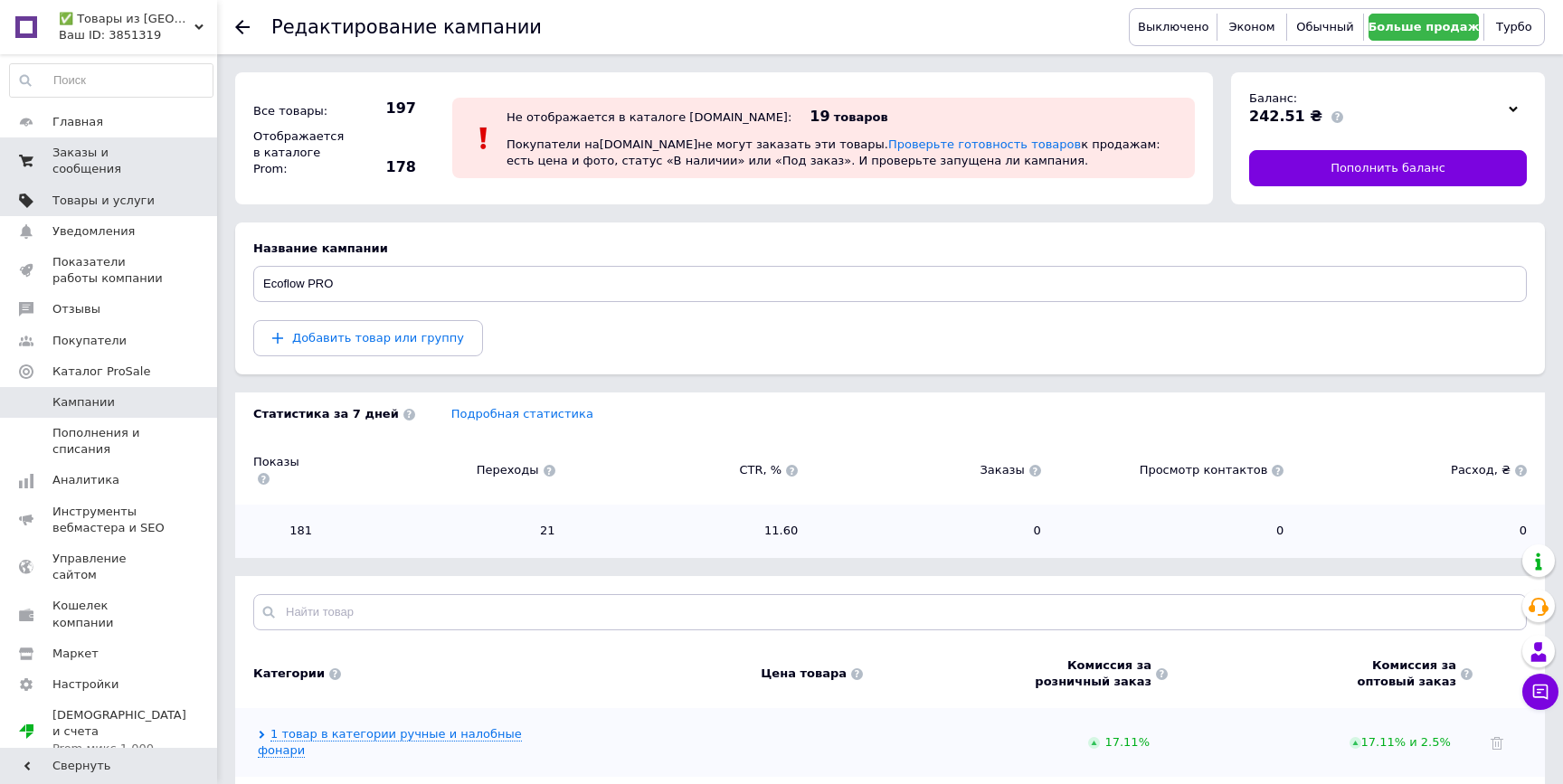
click at [149, 151] on span "Заказы и сообщения" at bounding box center [110, 161] width 114 height 33
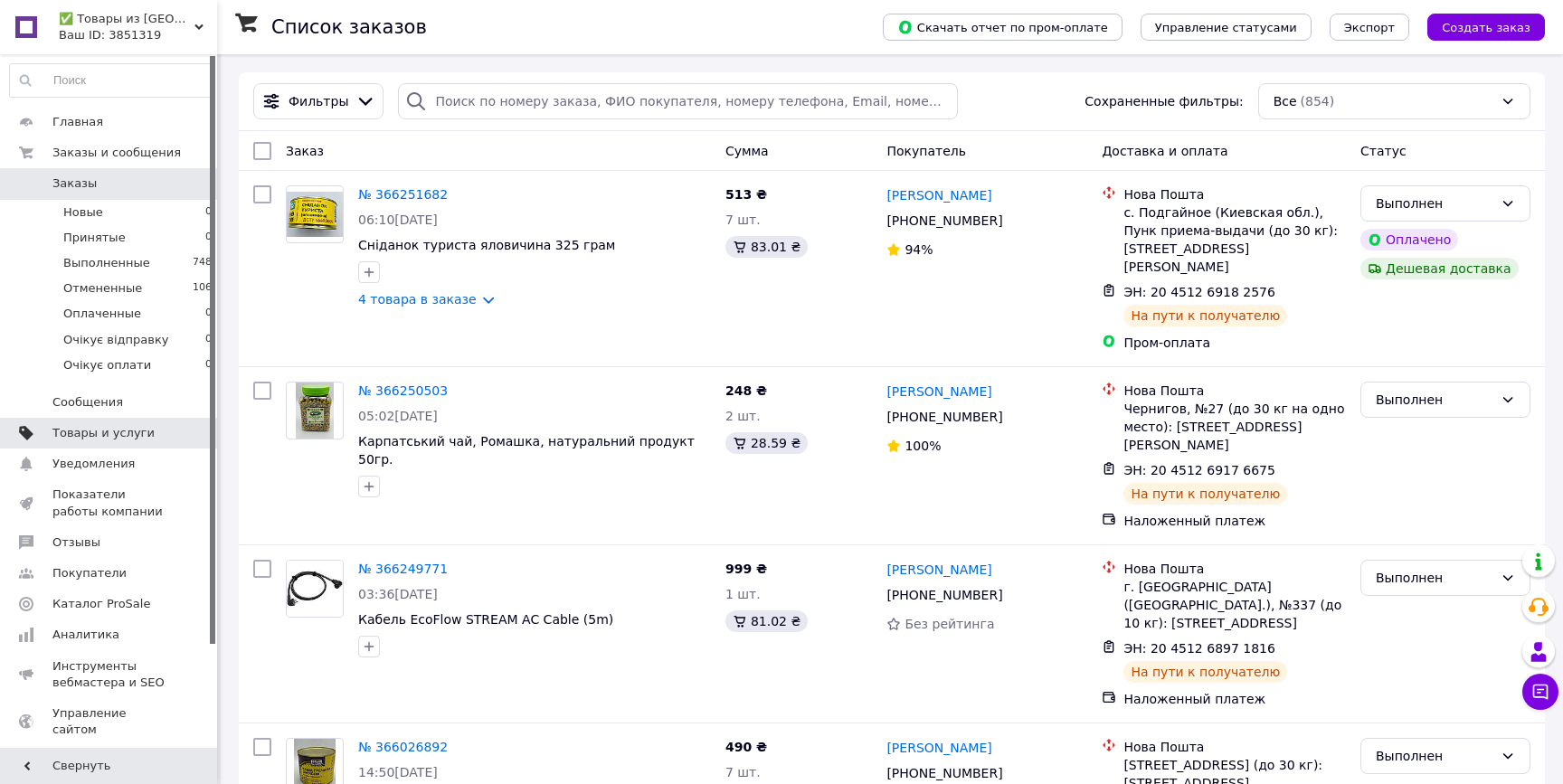
click at [183, 430] on span at bounding box center [192, 432] width 49 height 16
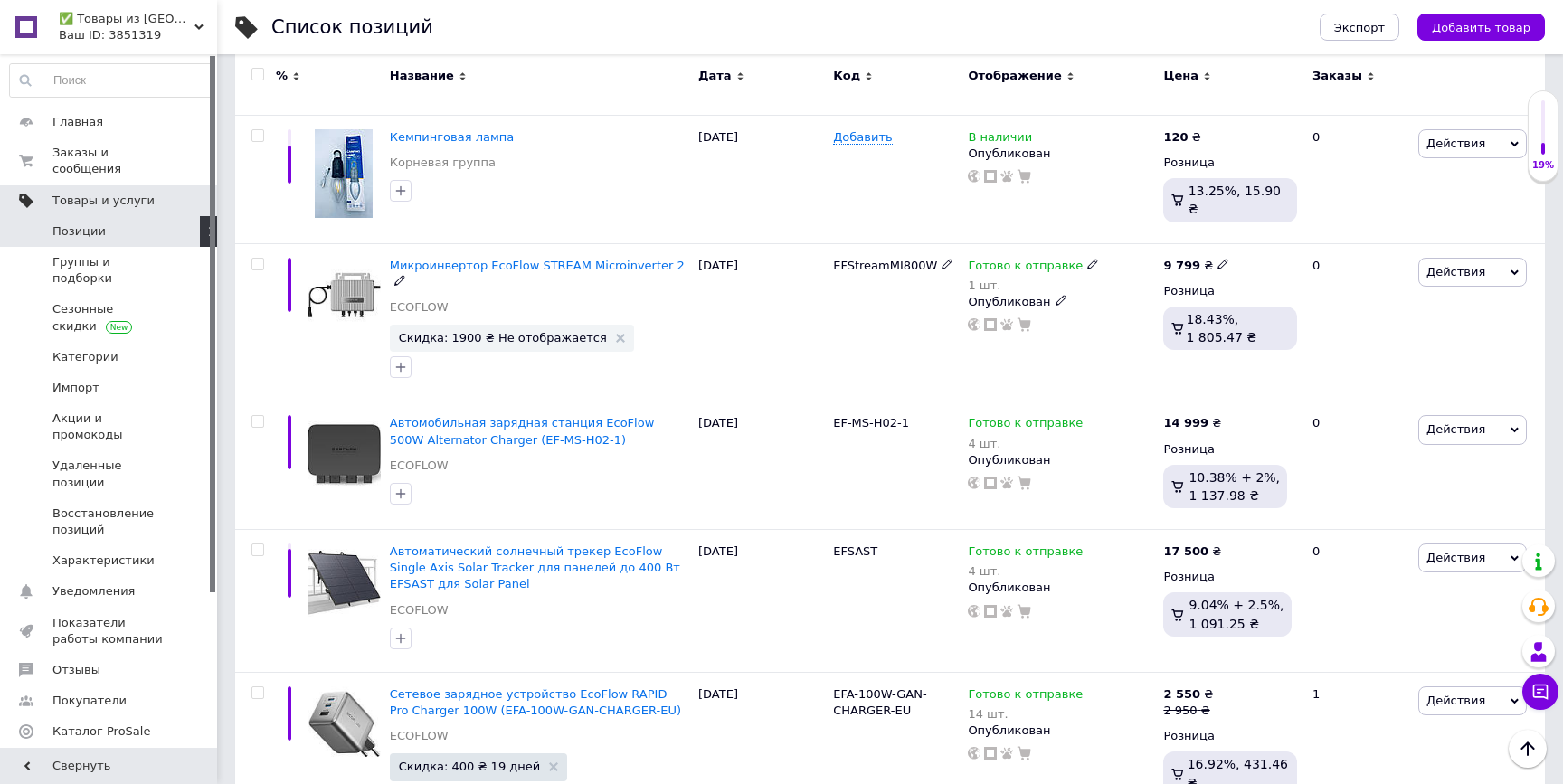
scroll to position [1493, 0]
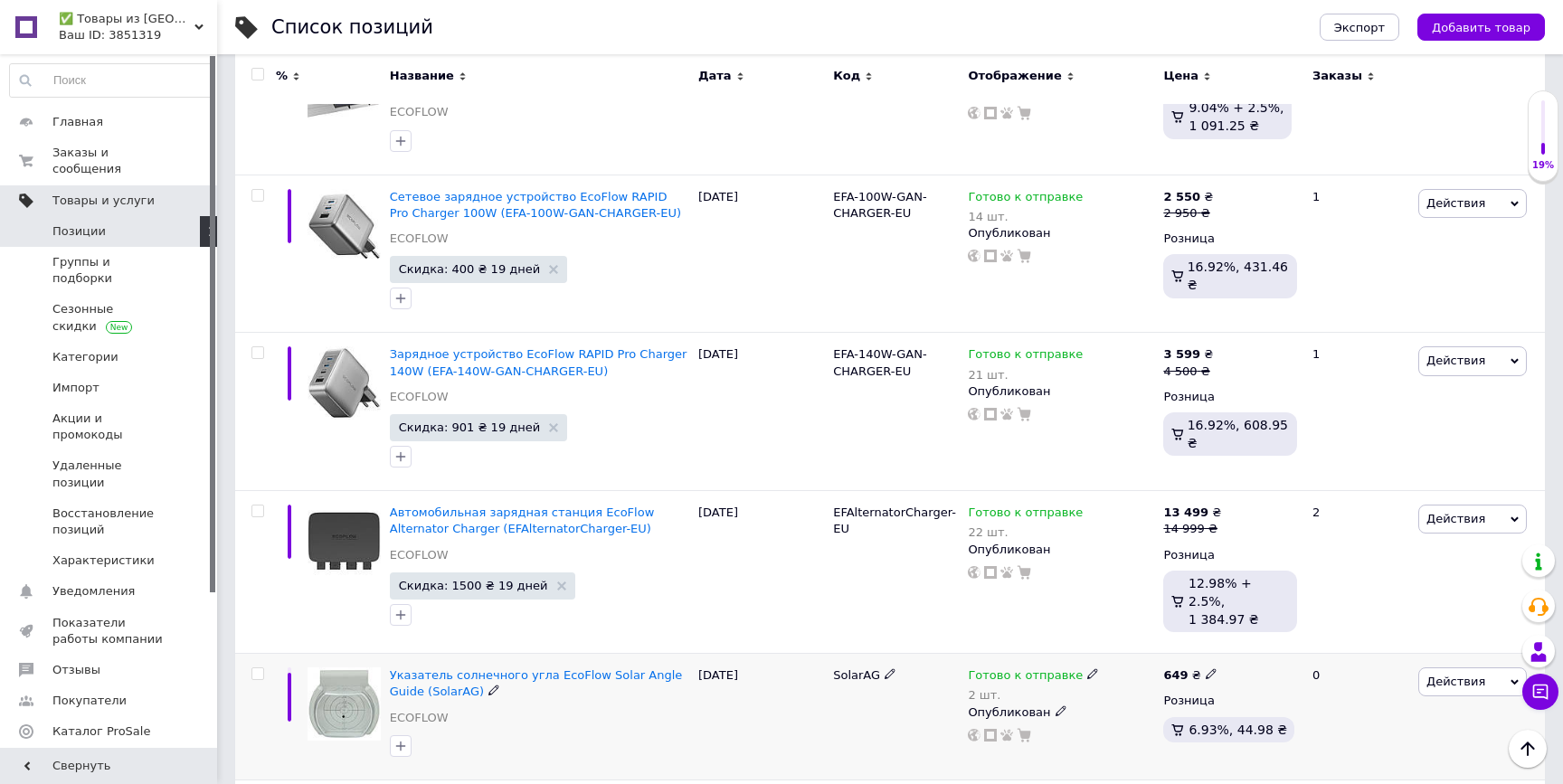
click at [1087, 668] on icon at bounding box center [1092, 673] width 11 height 11
click at [1157, 710] on li "Нет в наличии" at bounding box center [1190, 723] width 172 height 25
click at [1450, 674] on span "Действия" at bounding box center [1455, 681] width 59 height 14
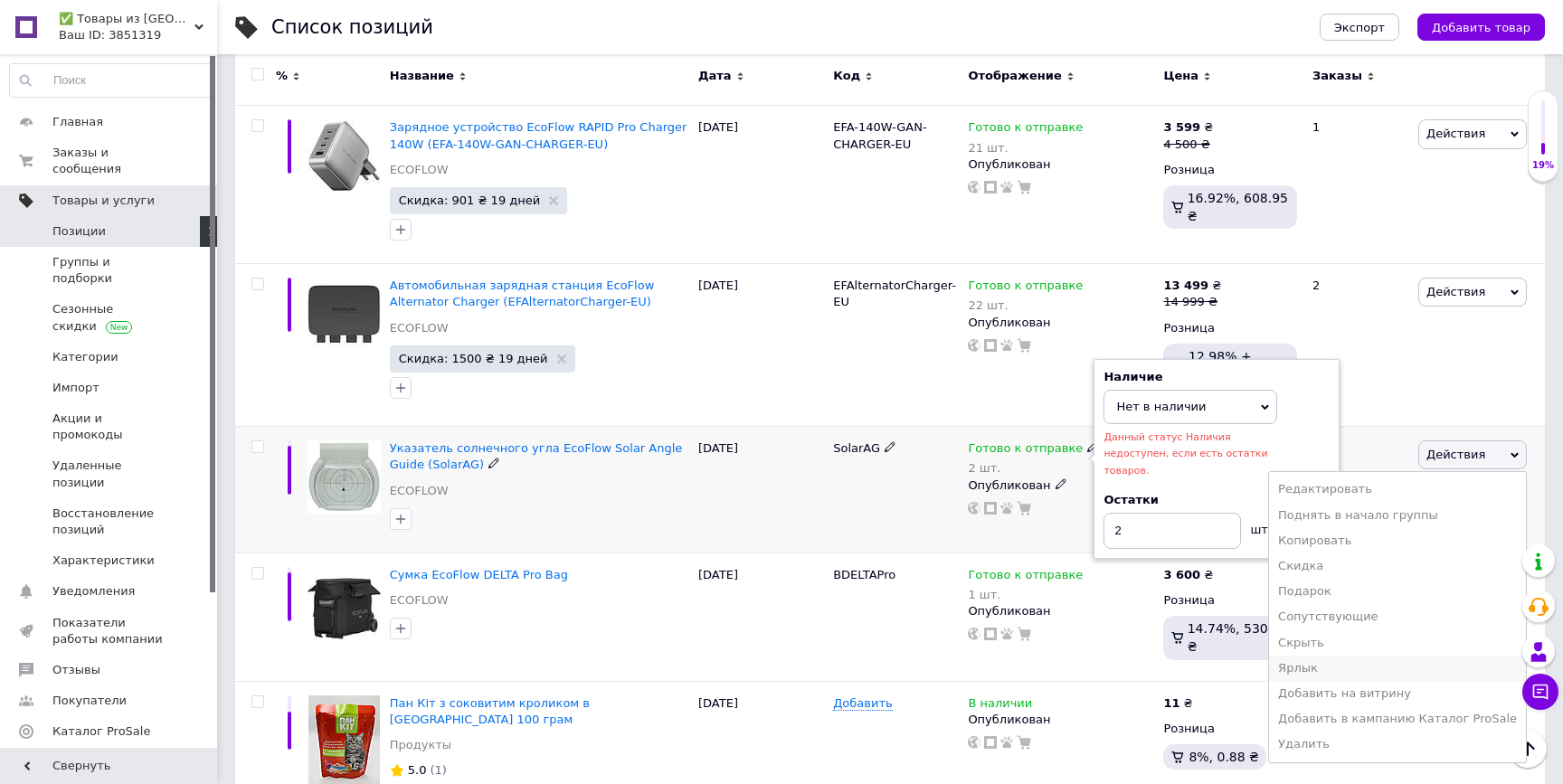
scroll to position [1727, 0]
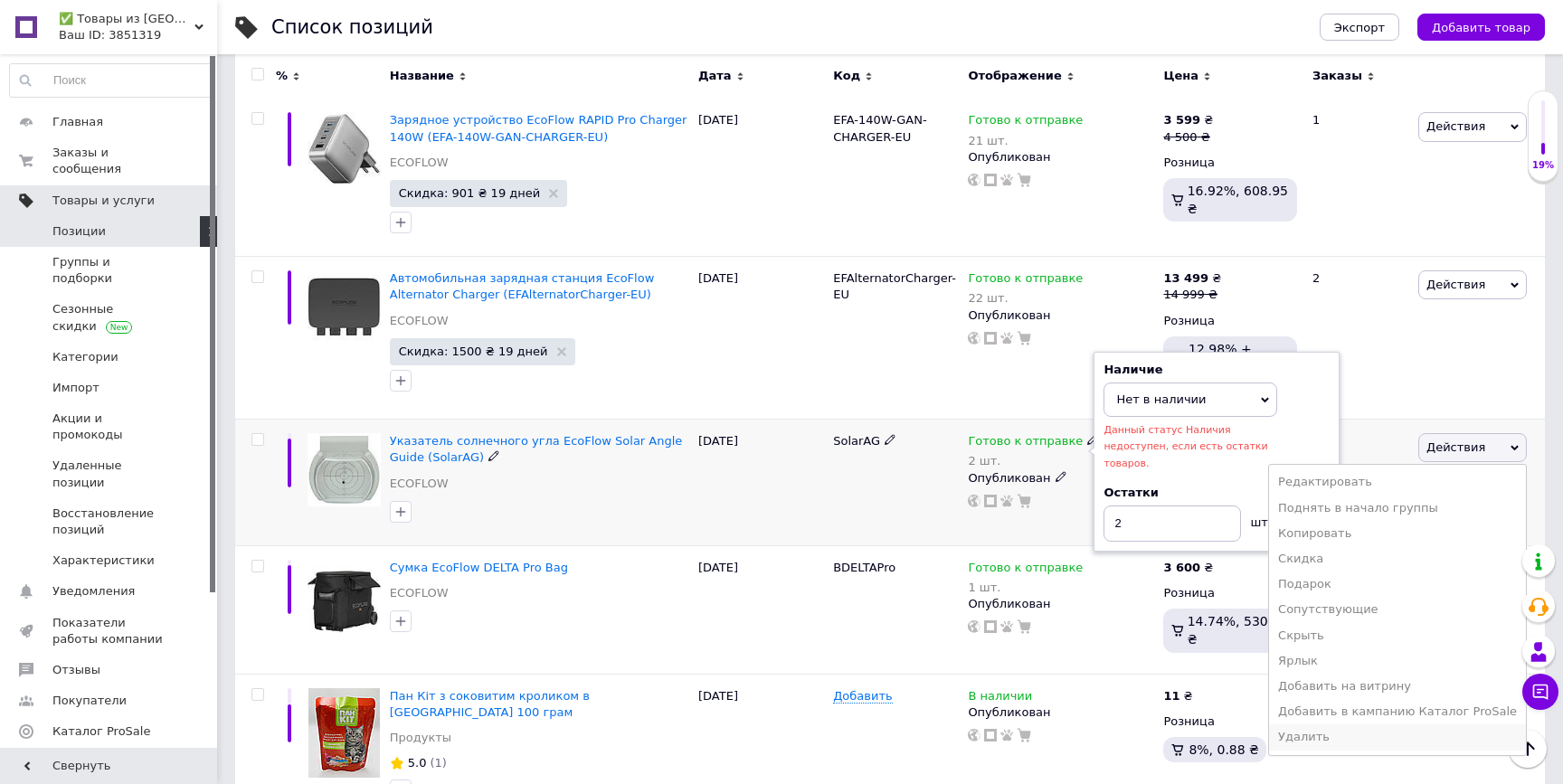
click at [1361, 724] on li "Удалить" at bounding box center [1396, 737] width 257 height 25
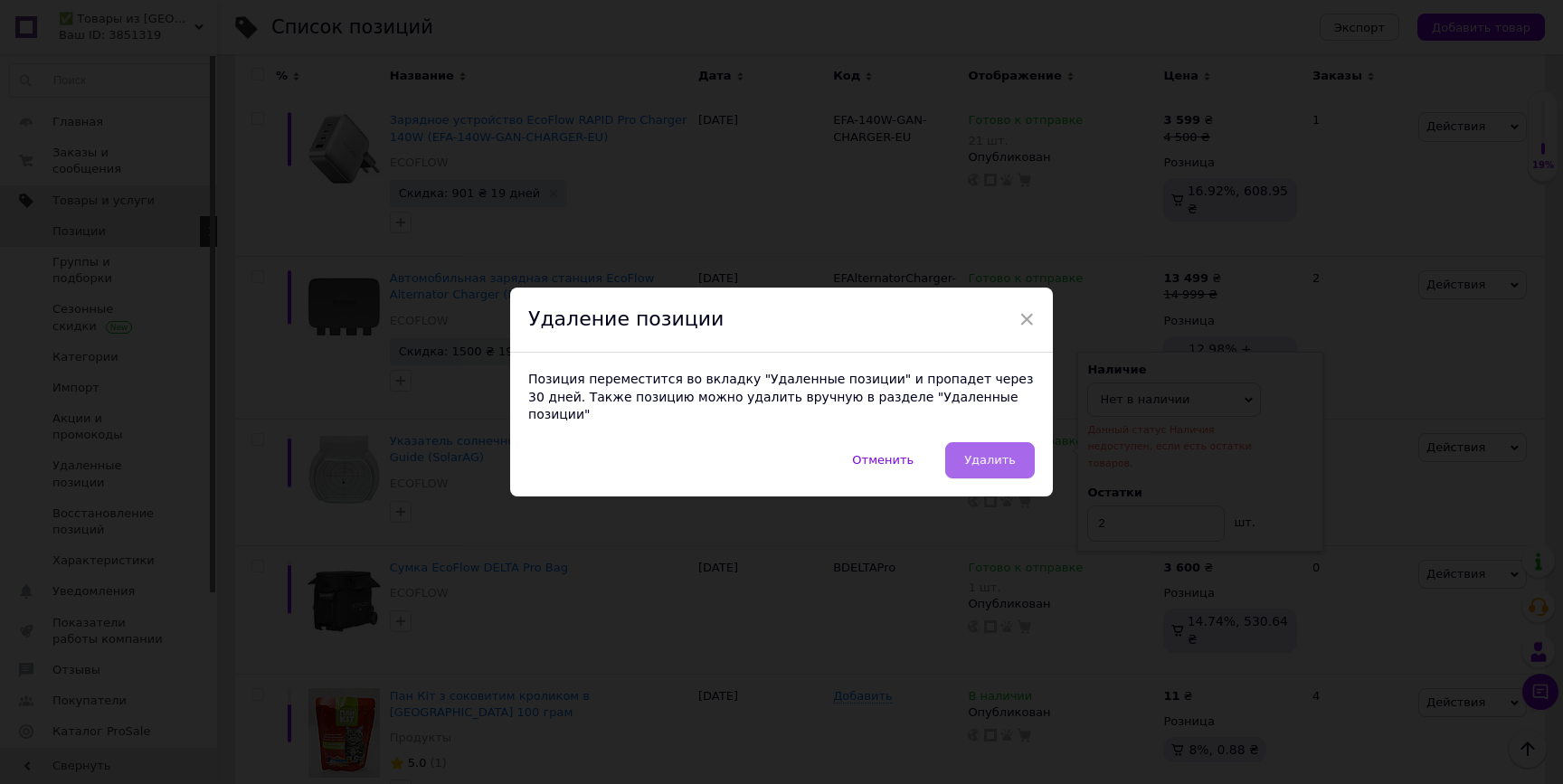
click at [995, 455] on span "Удалить" at bounding box center [989, 459] width 51 height 14
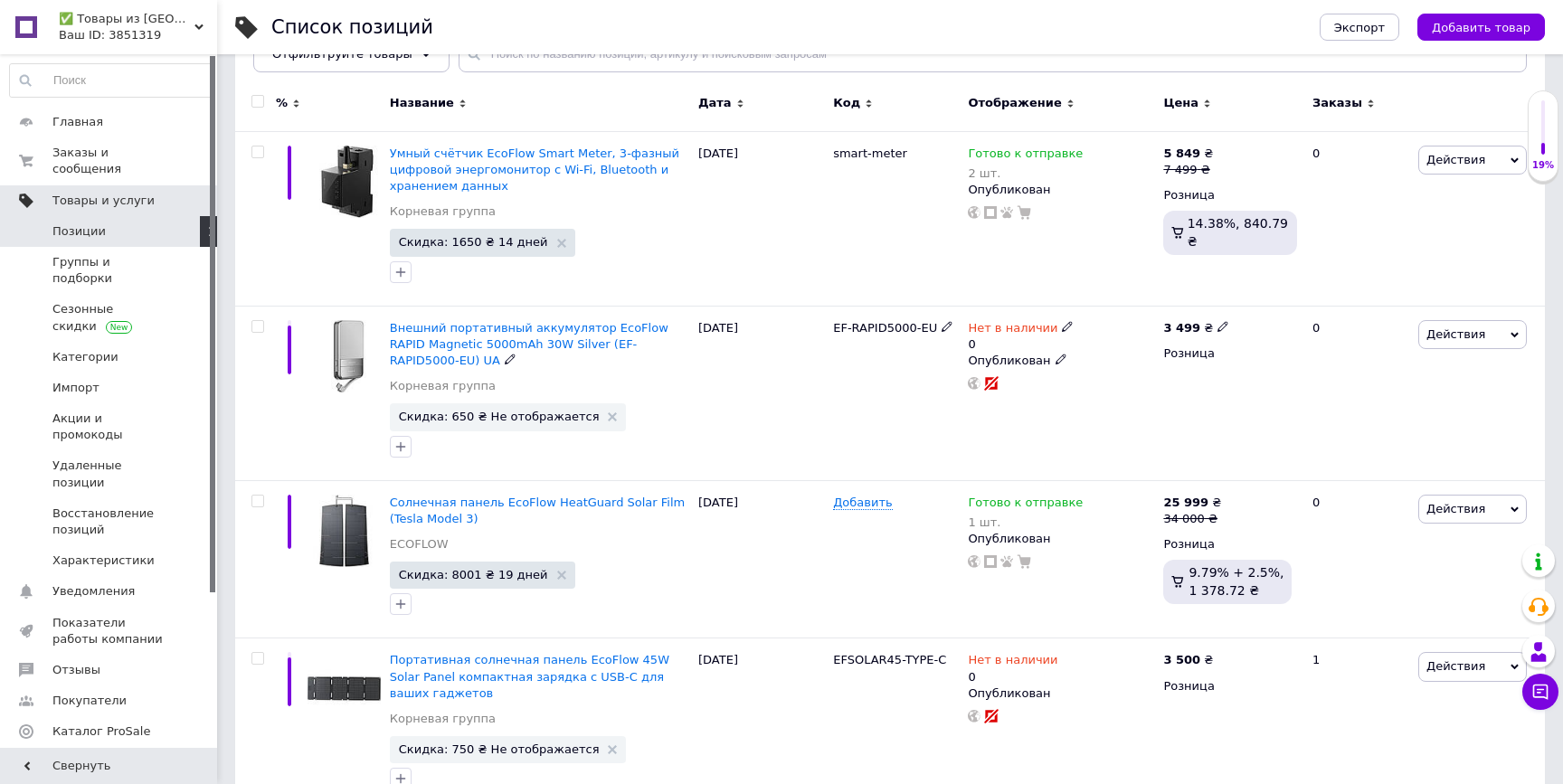
scroll to position [190, 0]
click at [144, 171] on span "Заказы и сообщения" at bounding box center [110, 161] width 114 height 33
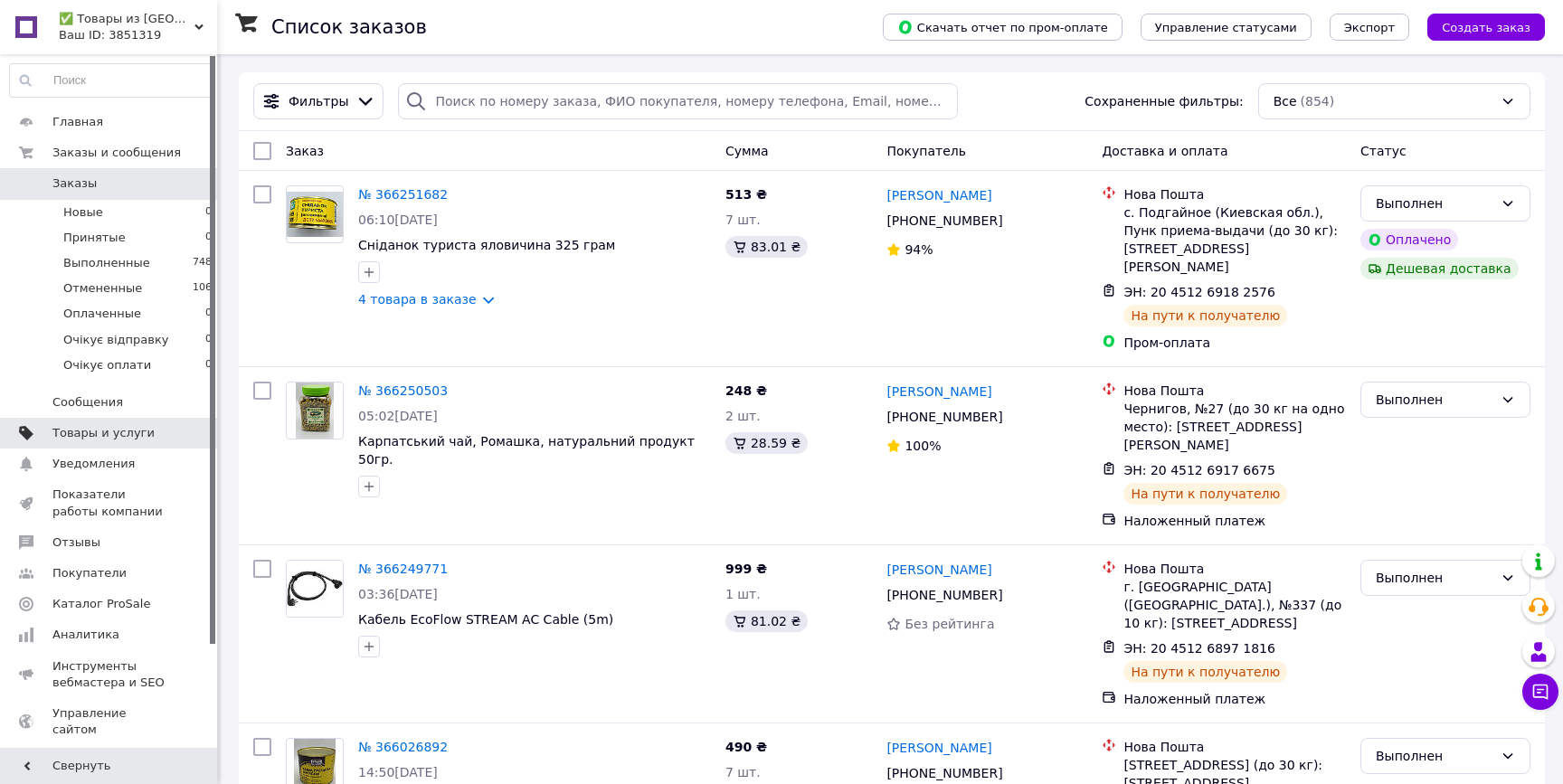
click at [204, 54] on div "Главная Заказы и сообщения Заказы 0 Новые 0 Принятые 0 Выполненные 748 Отмененн…" at bounding box center [111, 403] width 222 height 699
click at [204, 47] on div "✅ Товары из Европы - Лучшие цены в Украине! Ваш ID: 3851319" at bounding box center [135, 27] width 165 height 54
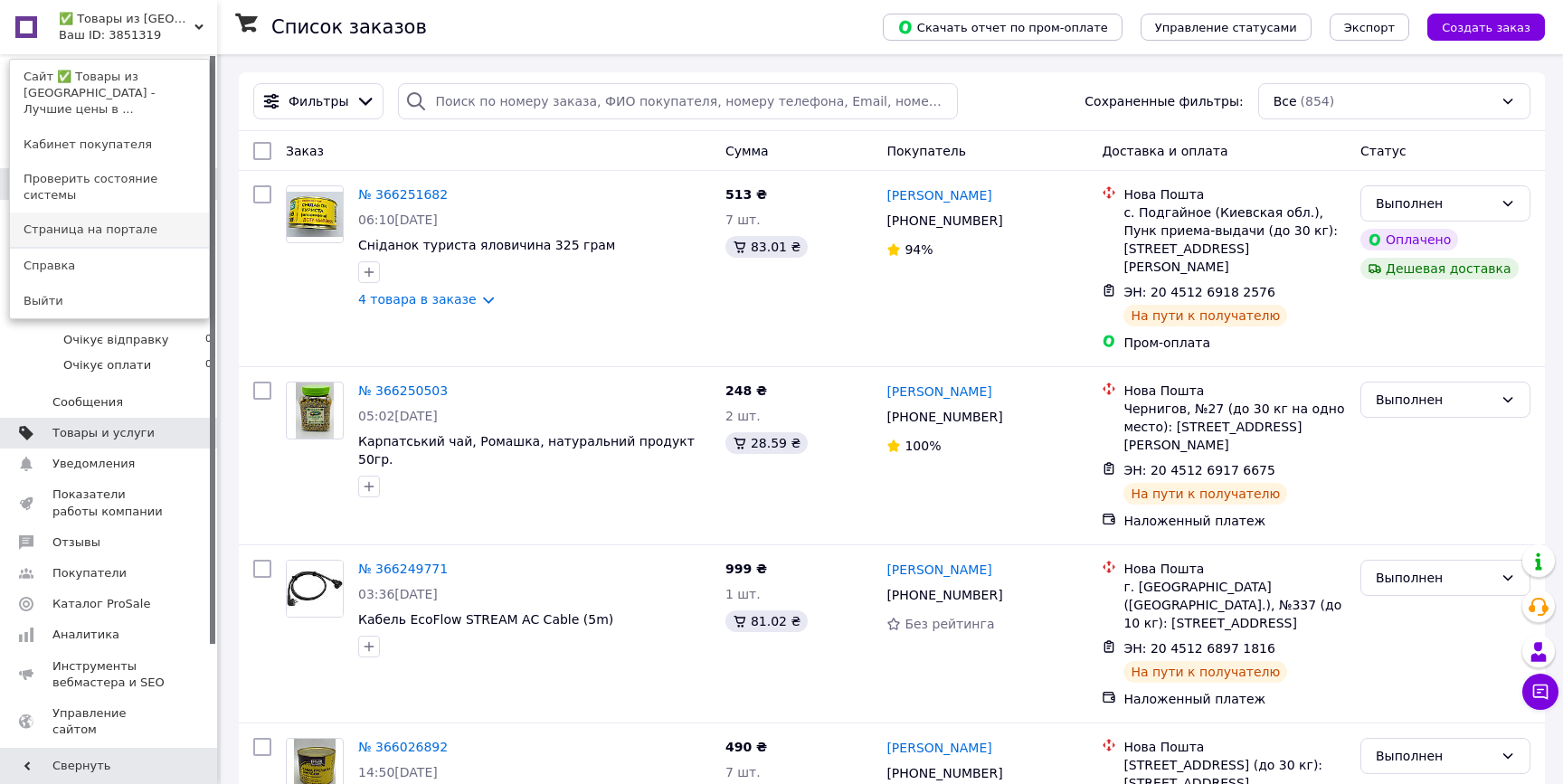
click at [174, 212] on link "Страница на портале" at bounding box center [109, 229] width 199 height 34
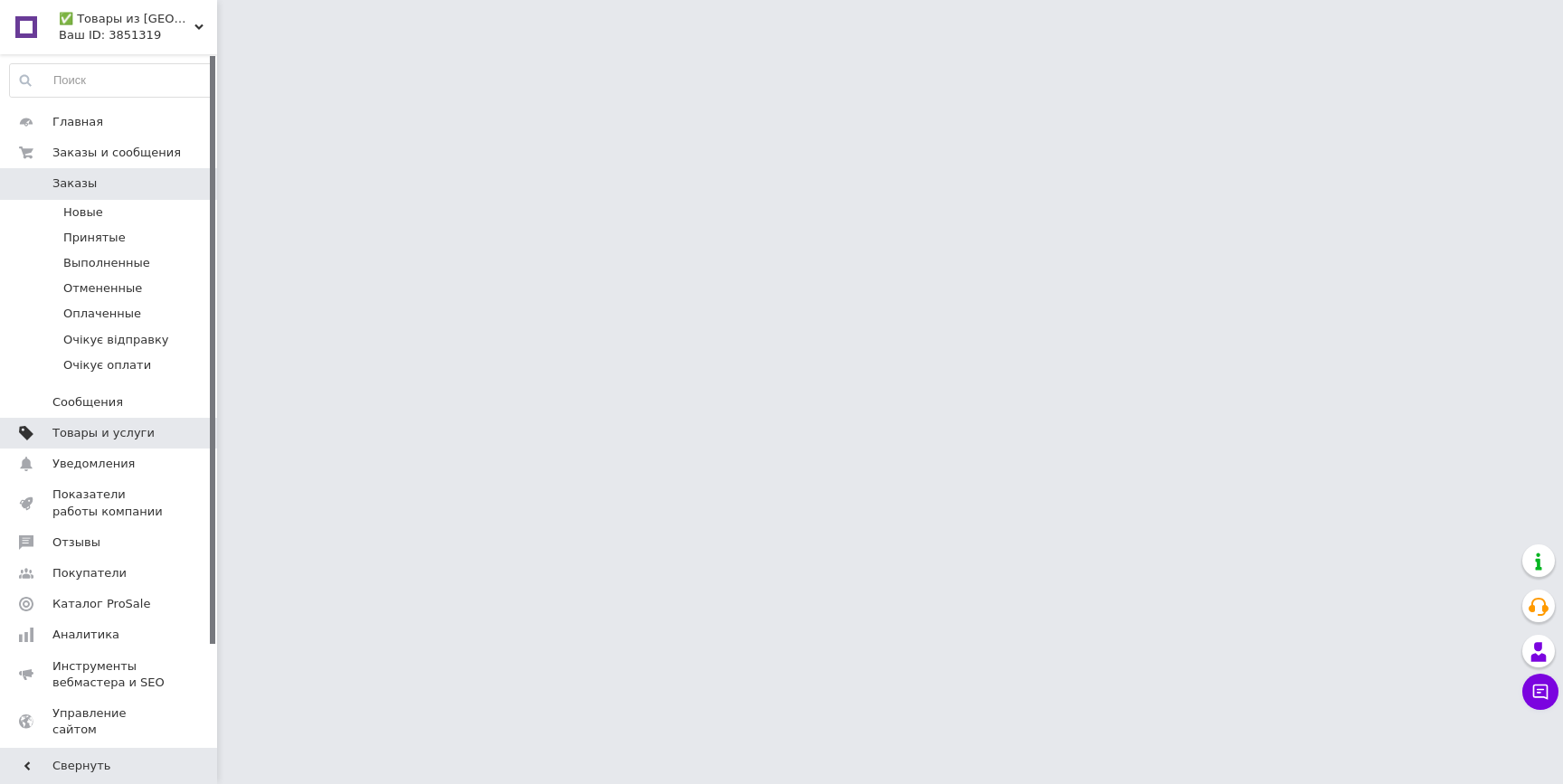
click at [175, 436] on span at bounding box center [192, 432] width 49 height 16
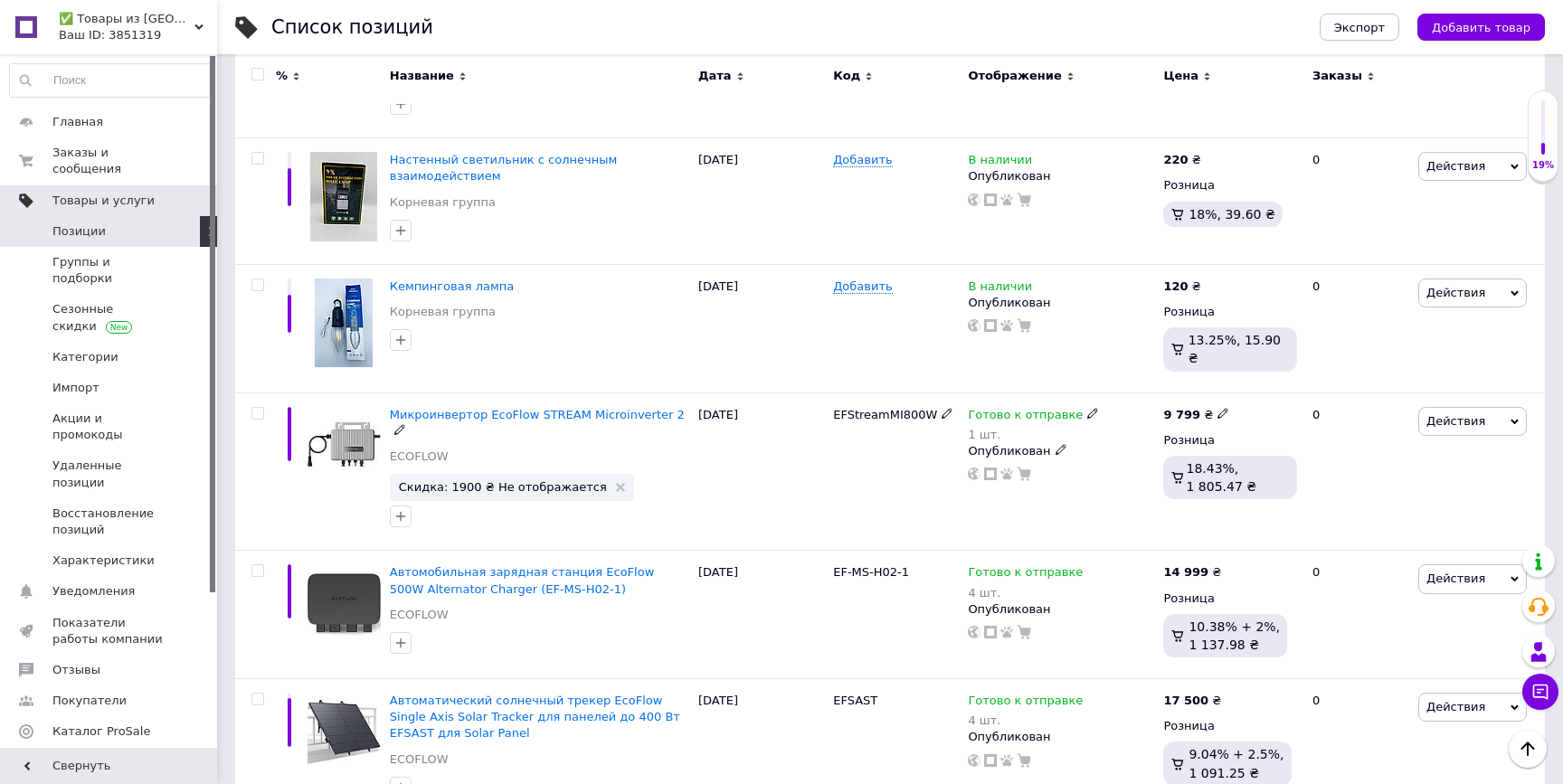
scroll to position [872, 0]
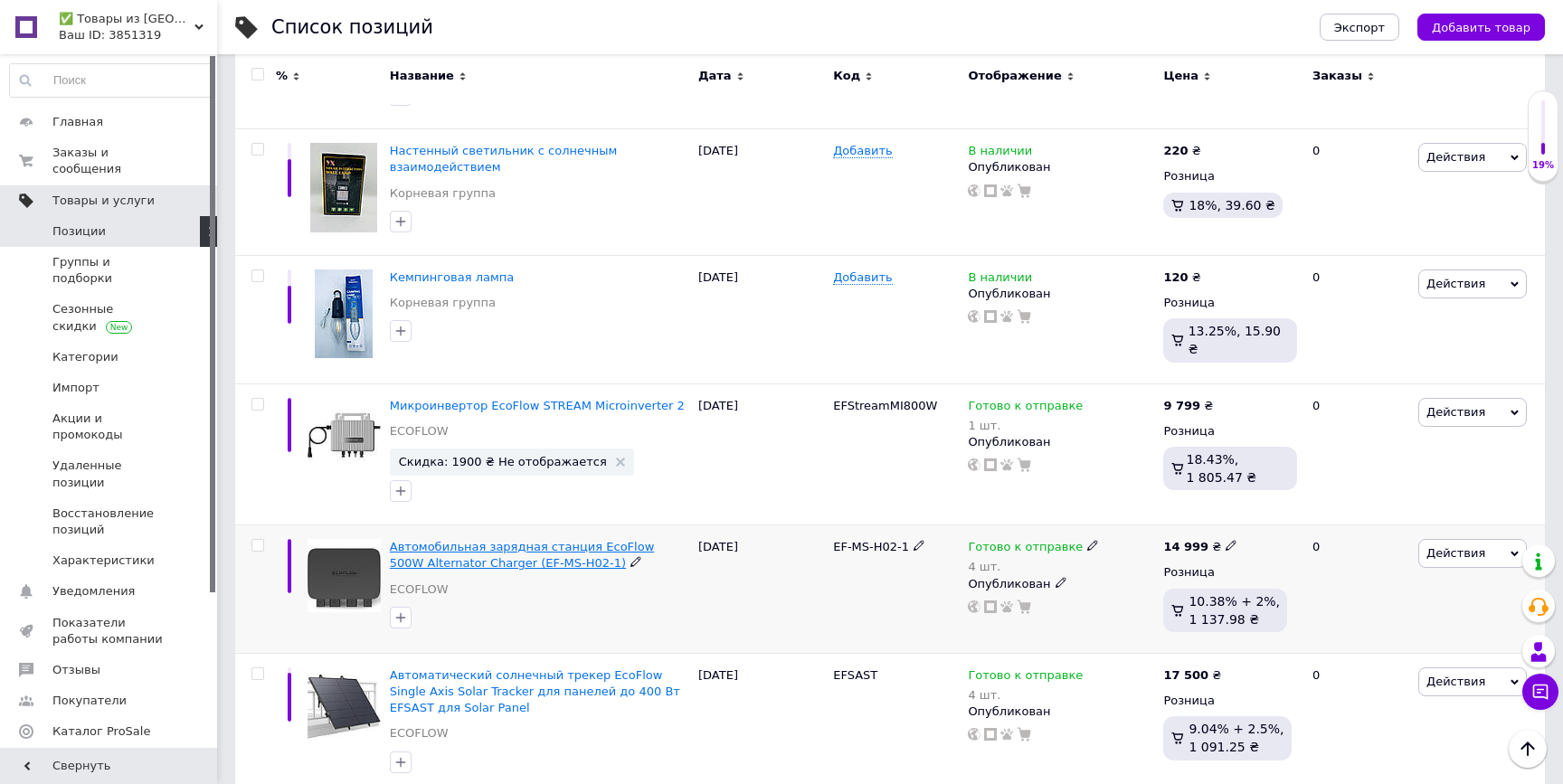
click at [458, 540] on span "Автомобильная зарядная станция EcoFlow 500W Alternator Charger (EF-MS-H02-1)" at bounding box center [522, 554] width 264 height 30
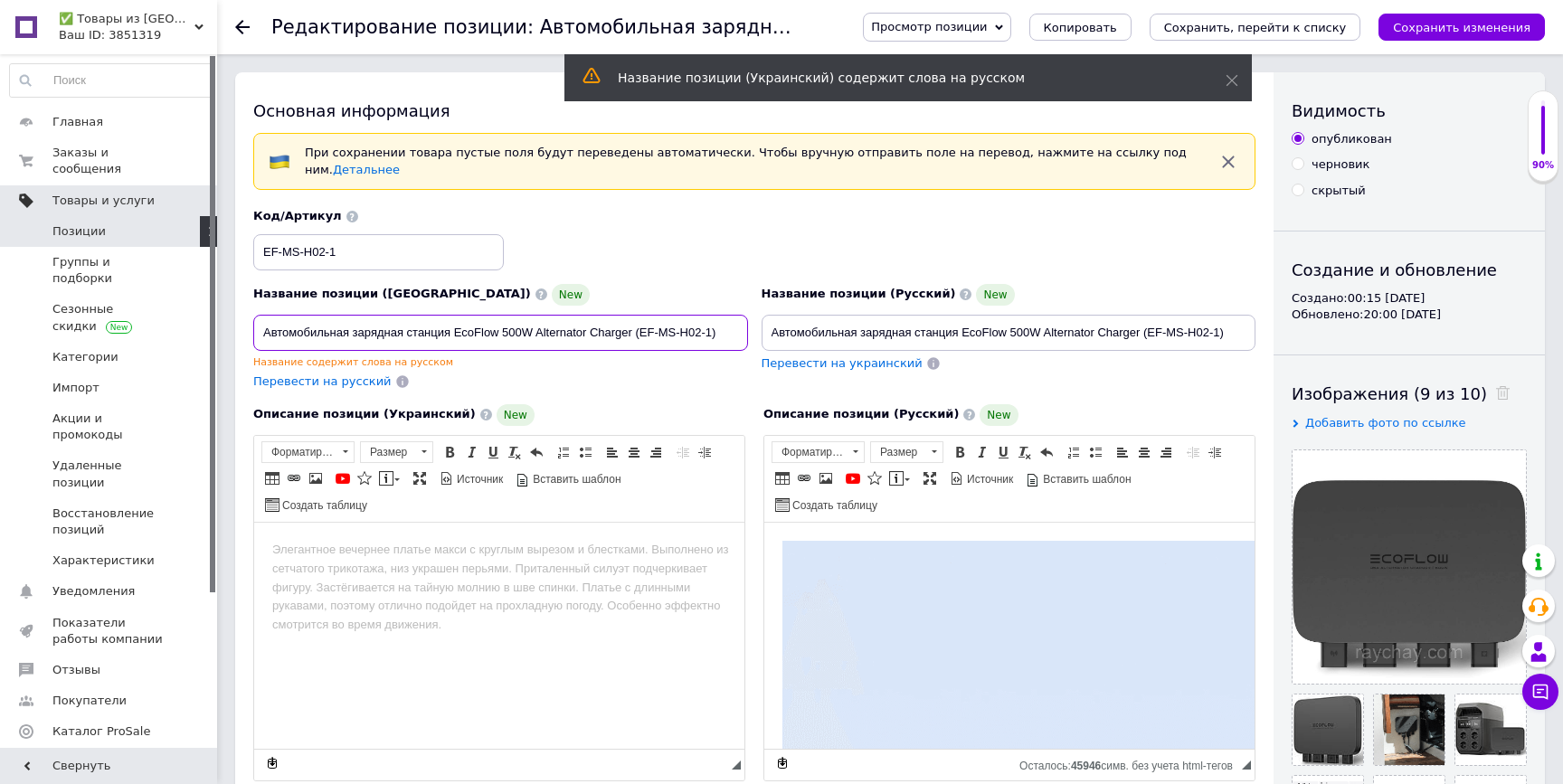
drag, startPoint x: 454, startPoint y: 333, endPoint x: 634, endPoint y: 330, distance: 180.0
click at [634, 330] on input "Автомобильная зарядная станция EcoFlow 500W Alternator Charger (EF-MS-H02-1)" at bounding box center [500, 332] width 494 height 36
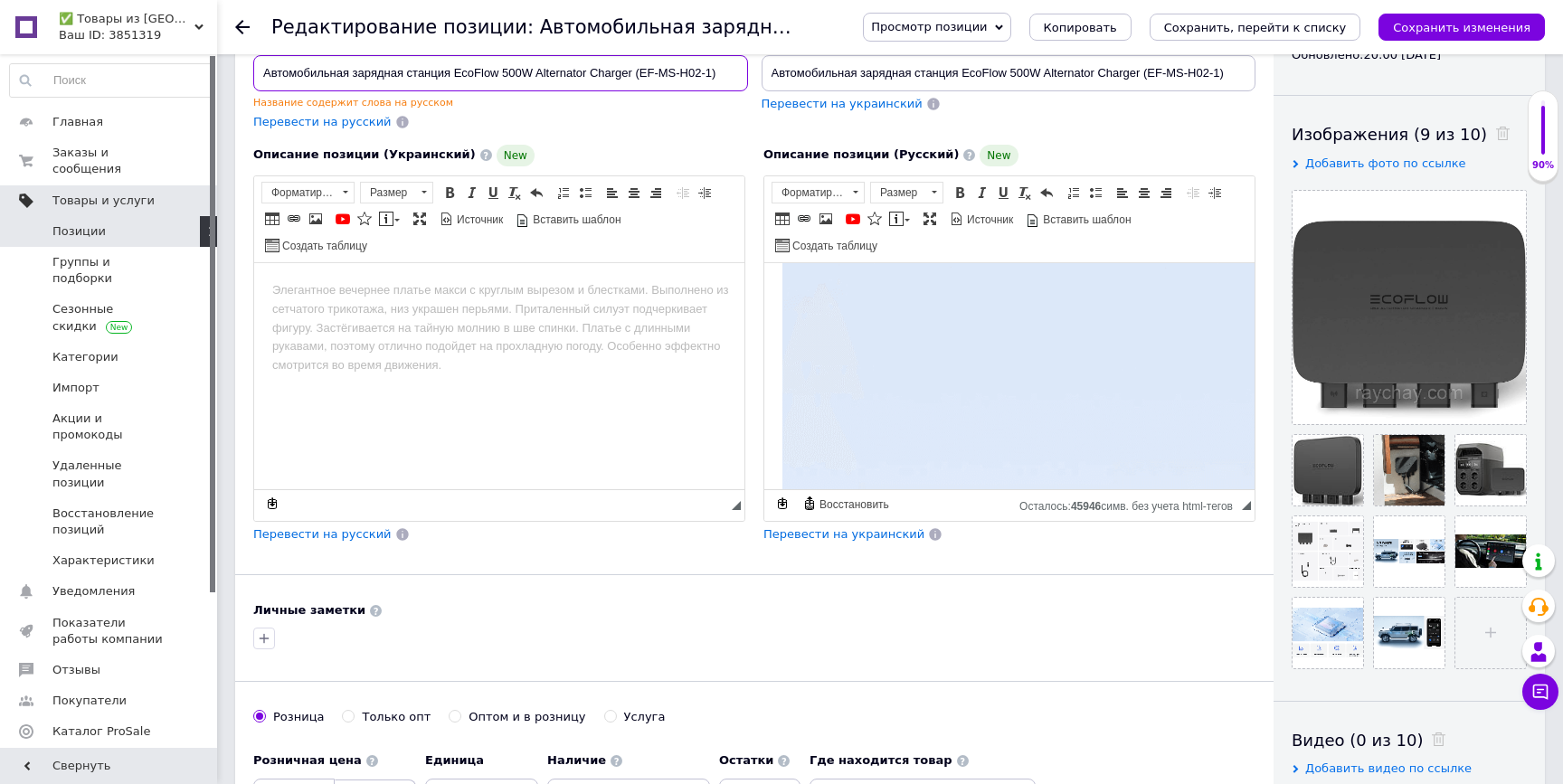
scroll to position [39, 0]
click at [688, 317] on html at bounding box center [498, 289] width 490 height 55
click at [859, 531] on span "Перевести на украинский" at bounding box center [844, 534] width 161 height 14
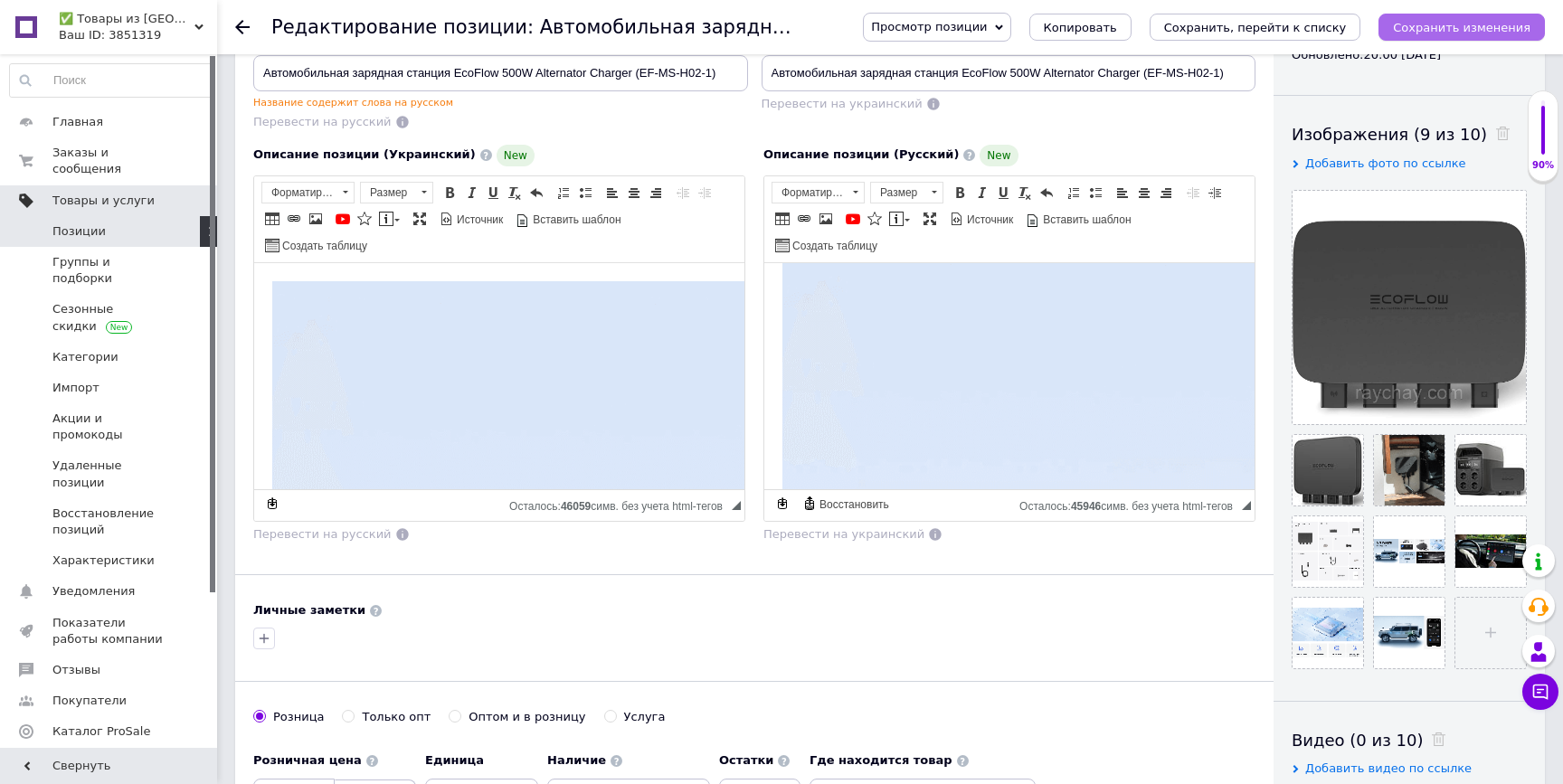
click at [1458, 18] on button "Сохранить изменения" at bounding box center [1461, 27] width 167 height 27
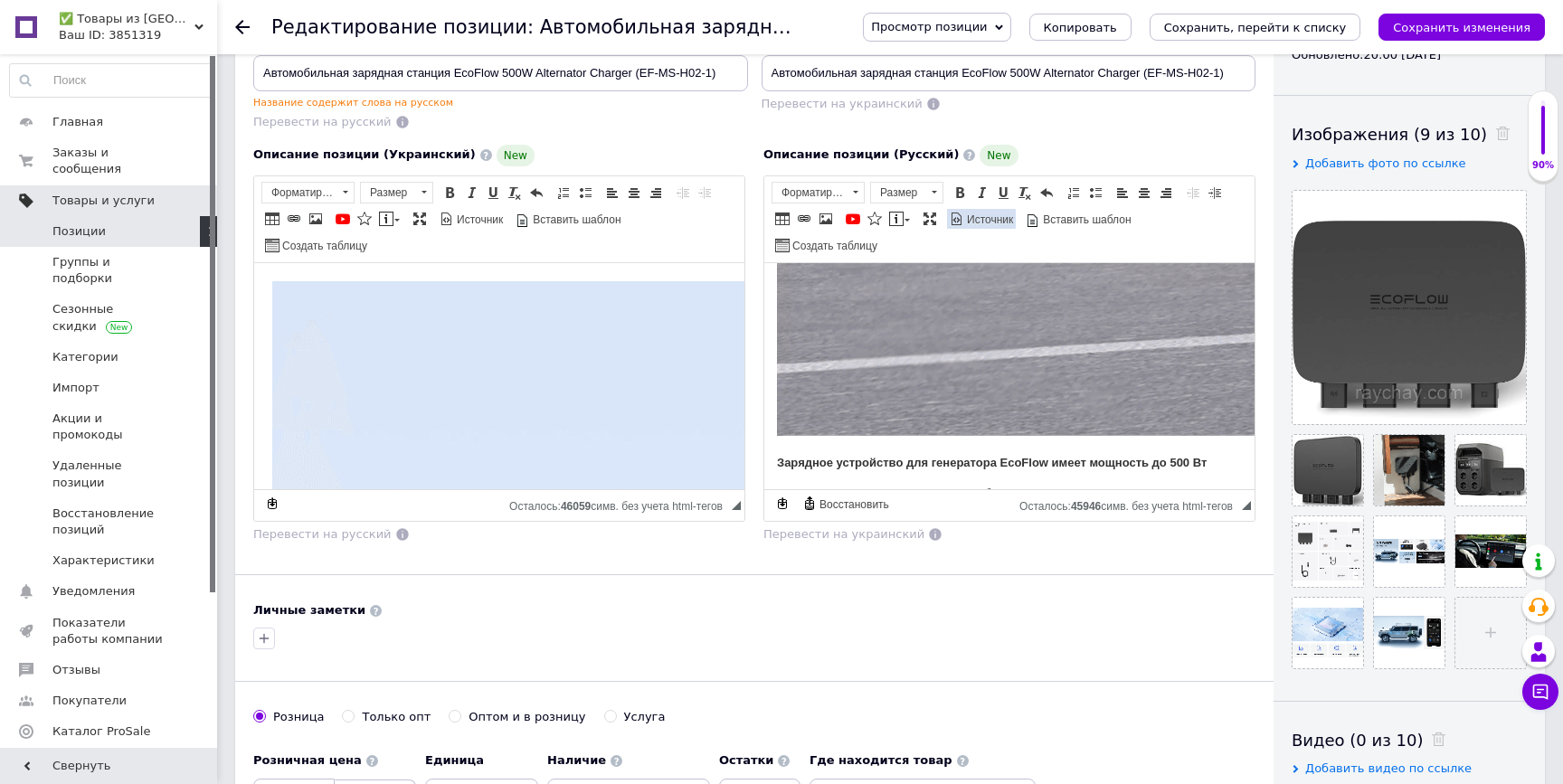
scroll to position [0, 0]
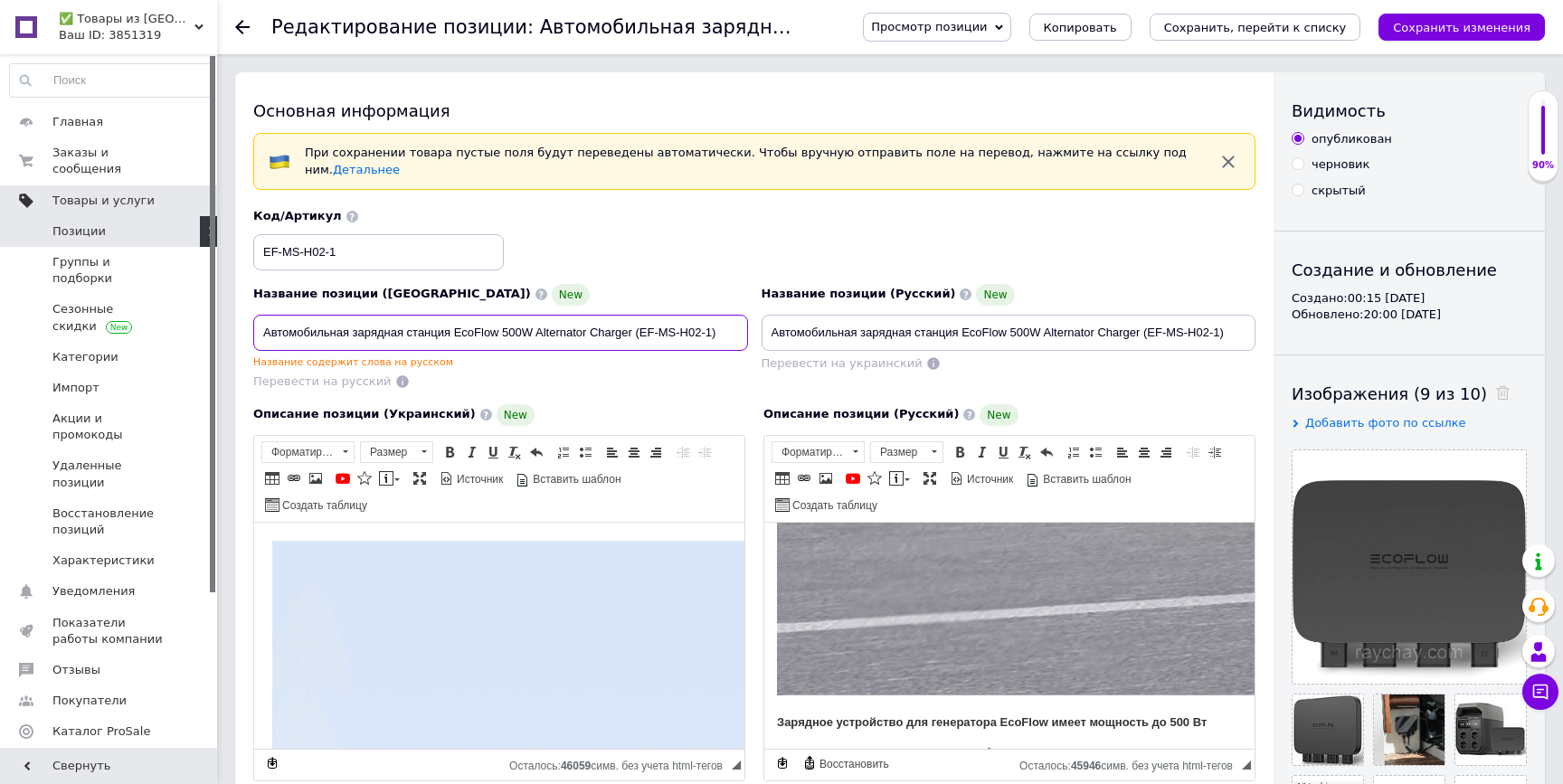
drag, startPoint x: 642, startPoint y: 326, endPoint x: 709, endPoint y: 336, distance: 67.7
click at [709, 336] on input "Автомобильная зарядная станция EcoFlow 500W Alternator Charger (EF-MS-H02-1)" at bounding box center [500, 332] width 494 height 36
